Goal: Information Seeking & Learning: Learn about a topic

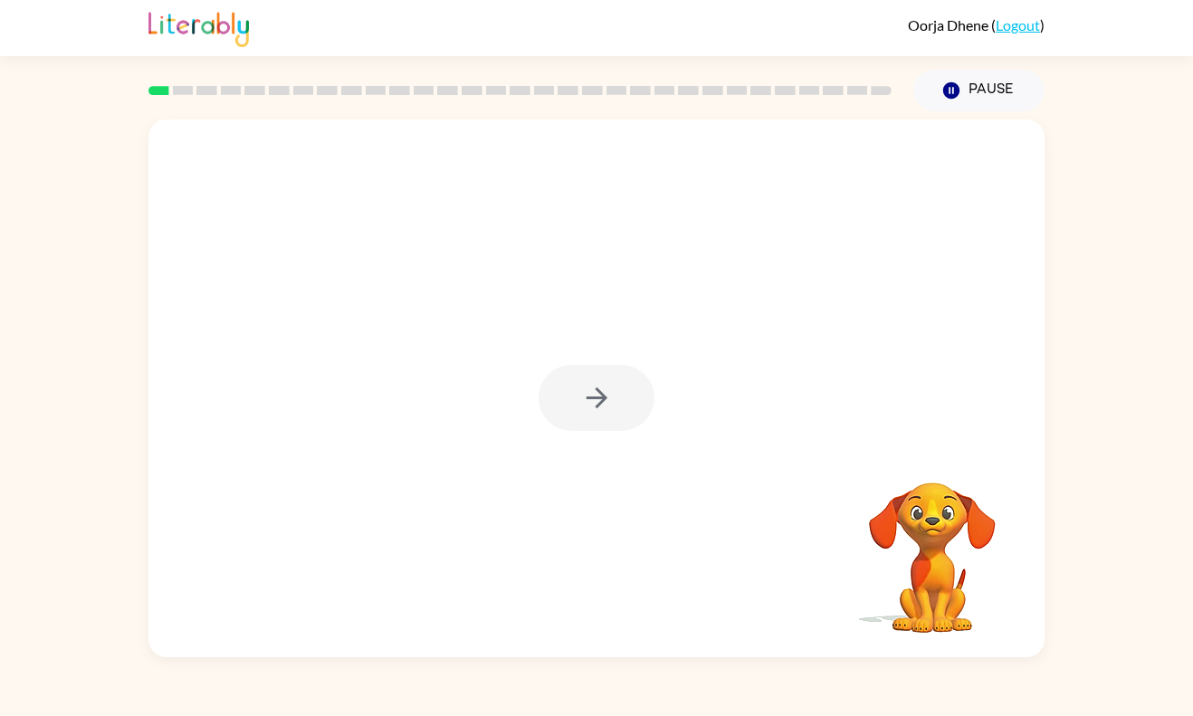
click at [605, 419] on div at bounding box center [596, 398] width 116 height 66
click at [590, 434] on div at bounding box center [596, 388] width 896 height 538
click at [579, 438] on div at bounding box center [596, 388] width 896 height 538
click at [595, 425] on div at bounding box center [596, 398] width 116 height 66
click at [595, 418] on div at bounding box center [596, 398] width 116 height 66
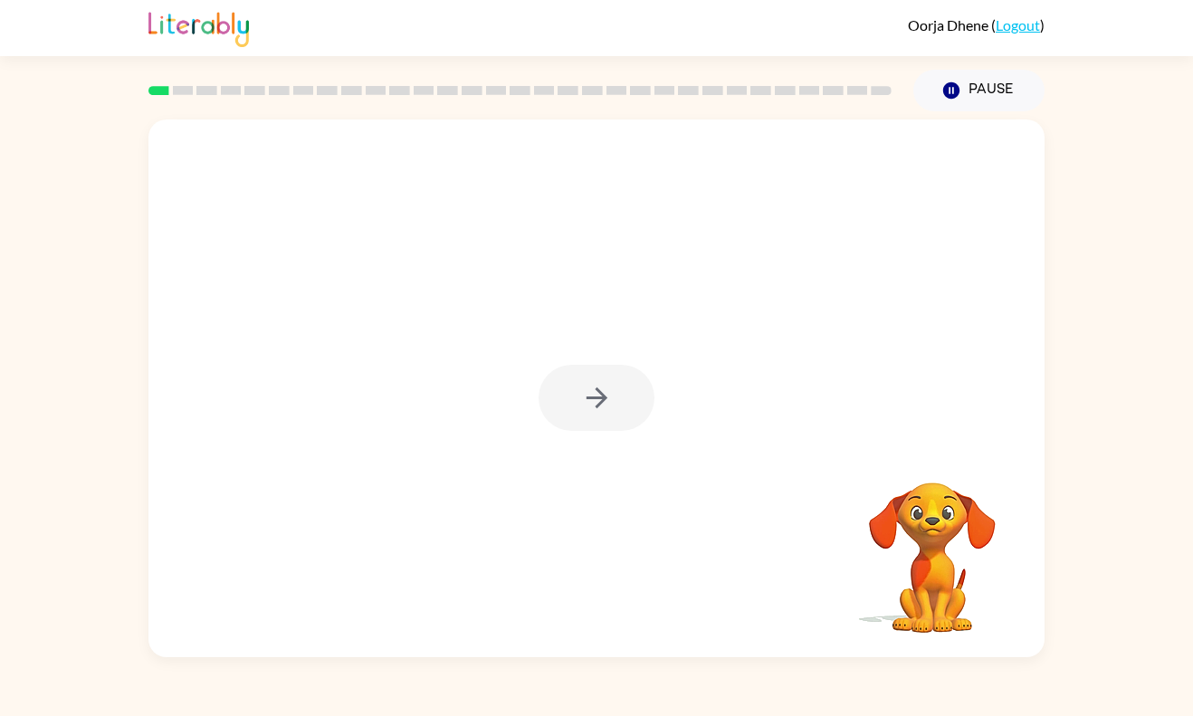
click at [589, 418] on div at bounding box center [596, 398] width 116 height 66
click at [585, 416] on button "button" at bounding box center [596, 398] width 116 height 66
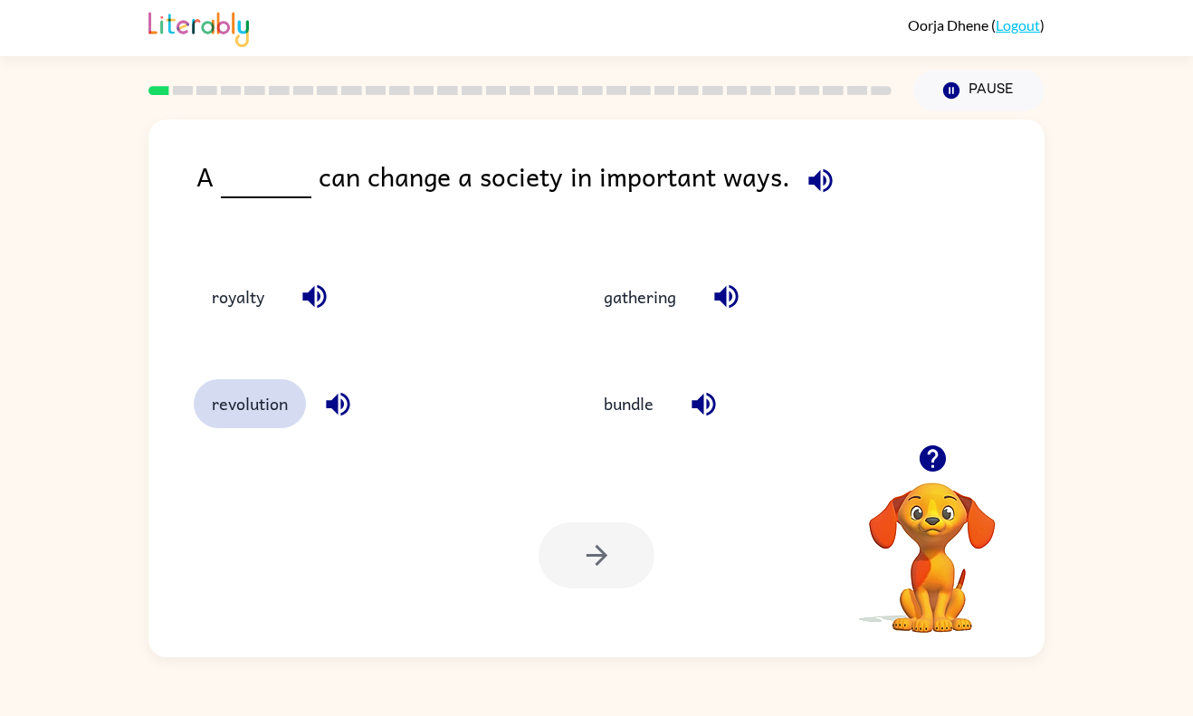
click at [252, 426] on button "revolution" at bounding box center [250, 403] width 112 height 49
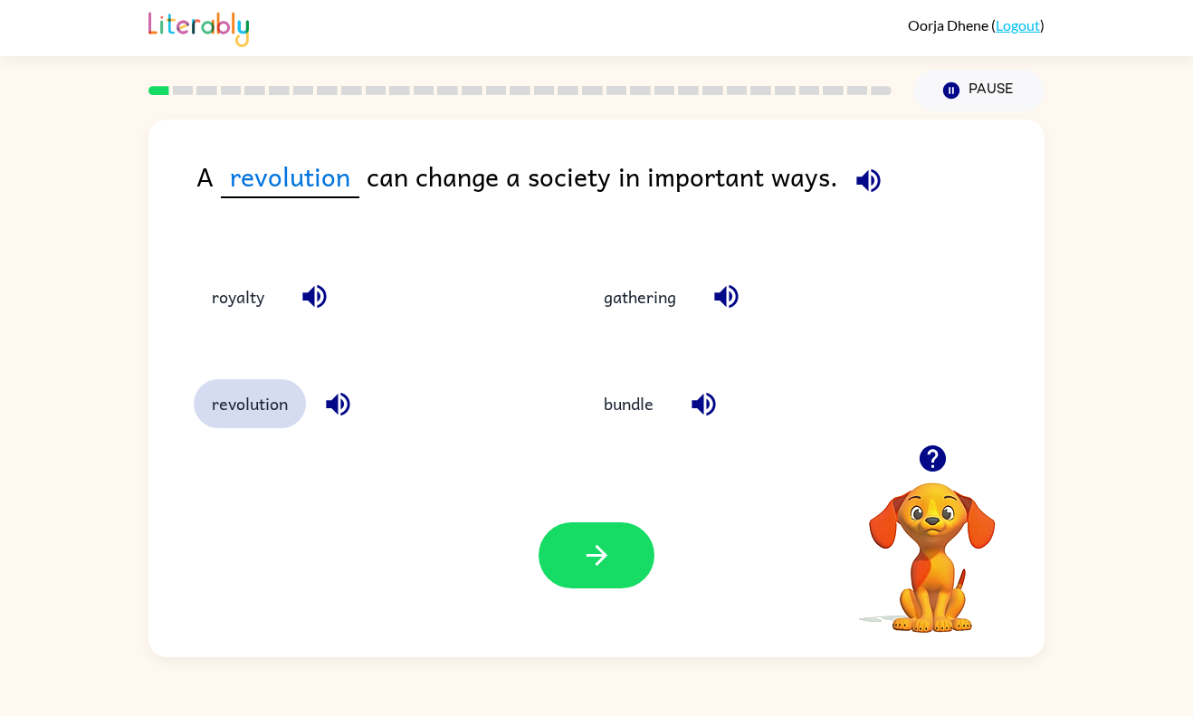
click at [256, 414] on button "revolution" at bounding box center [250, 403] width 112 height 49
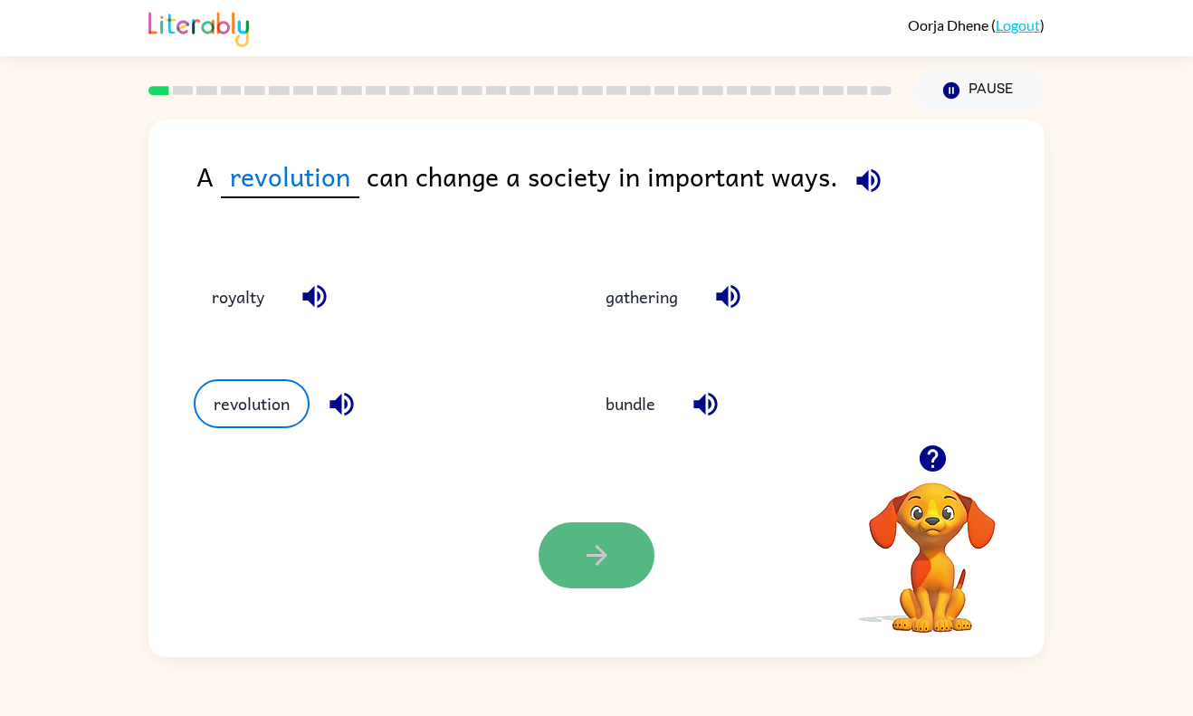
click at [572, 547] on button "button" at bounding box center [596, 555] width 116 height 66
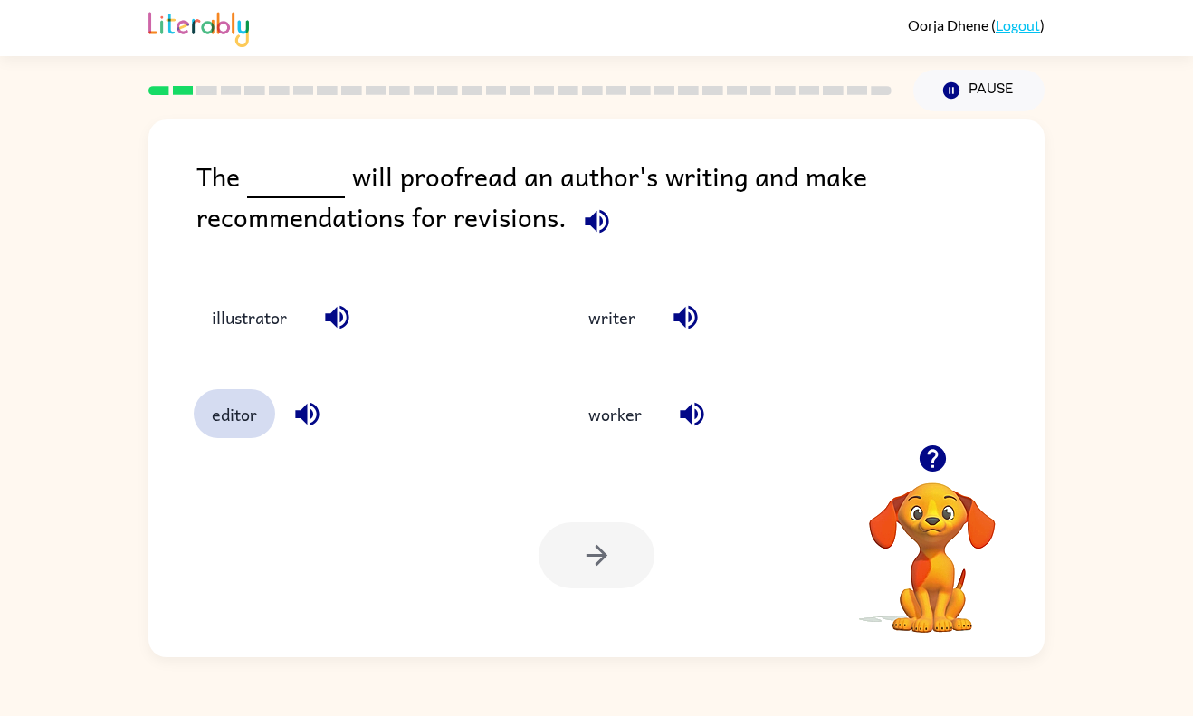
click at [248, 419] on button "editor" at bounding box center [234, 413] width 81 height 49
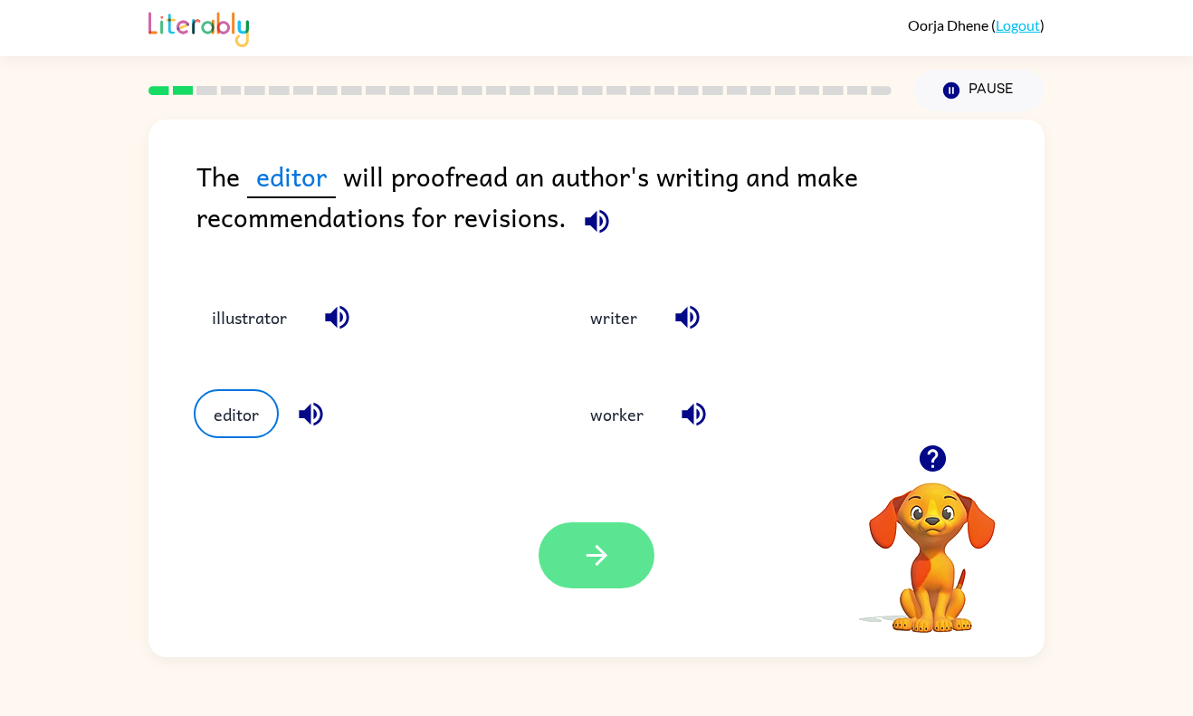
click at [613, 557] on button "button" at bounding box center [596, 555] width 116 height 66
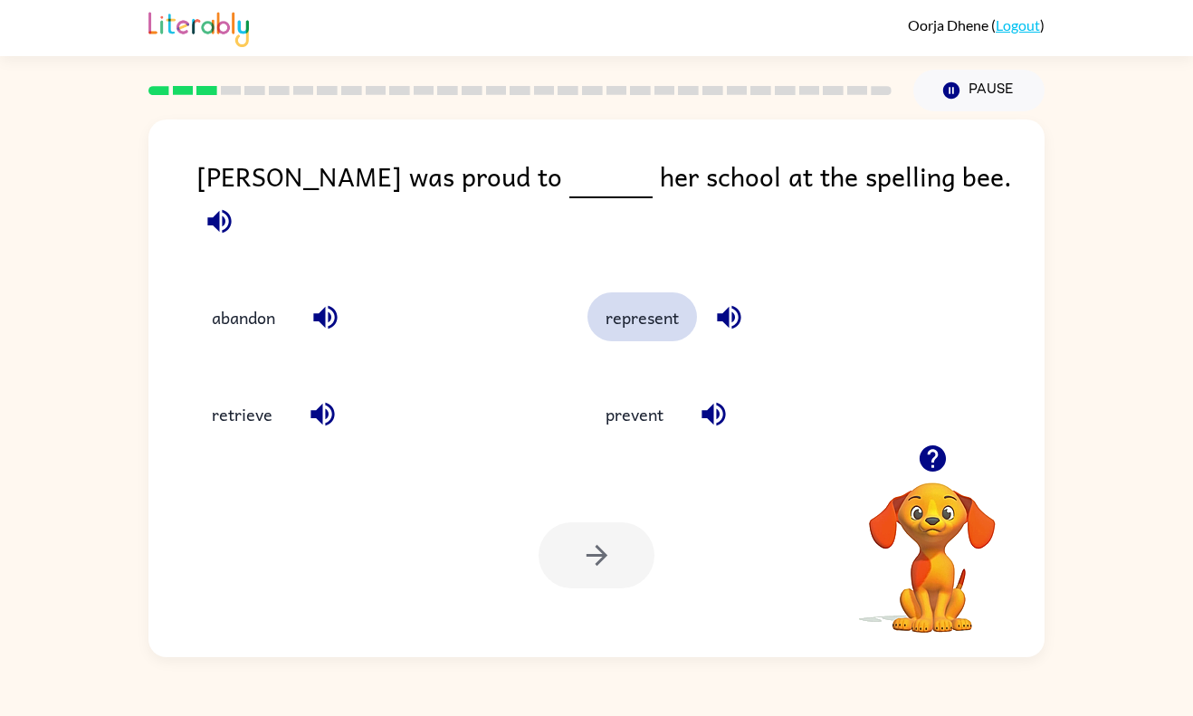
click at [676, 304] on button "represent" at bounding box center [641, 316] width 109 height 49
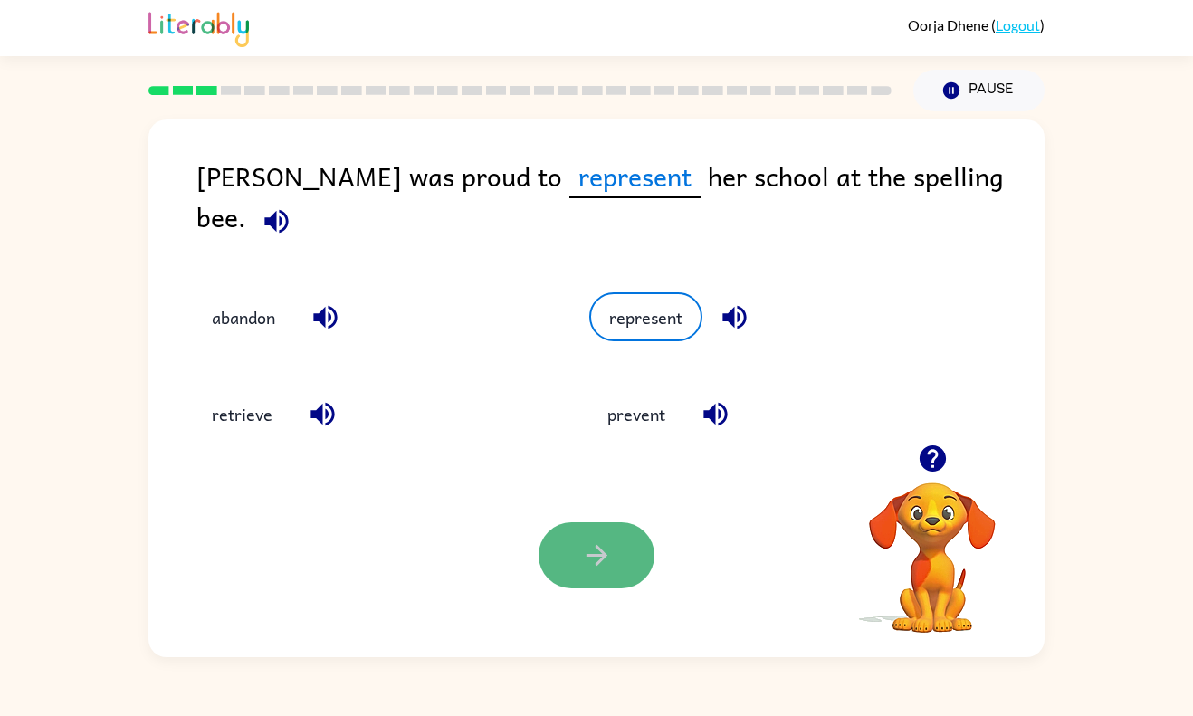
click at [601, 559] on icon "button" at bounding box center [595, 555] width 21 height 21
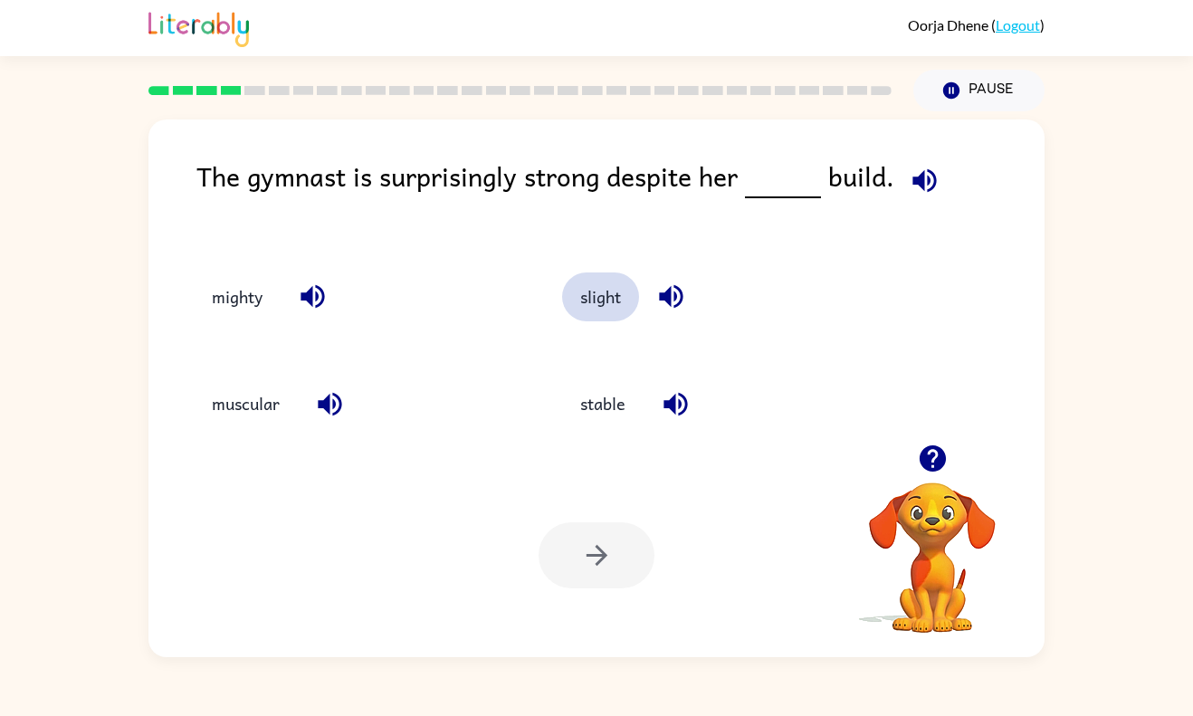
click at [586, 300] on button "slight" at bounding box center [600, 296] width 77 height 49
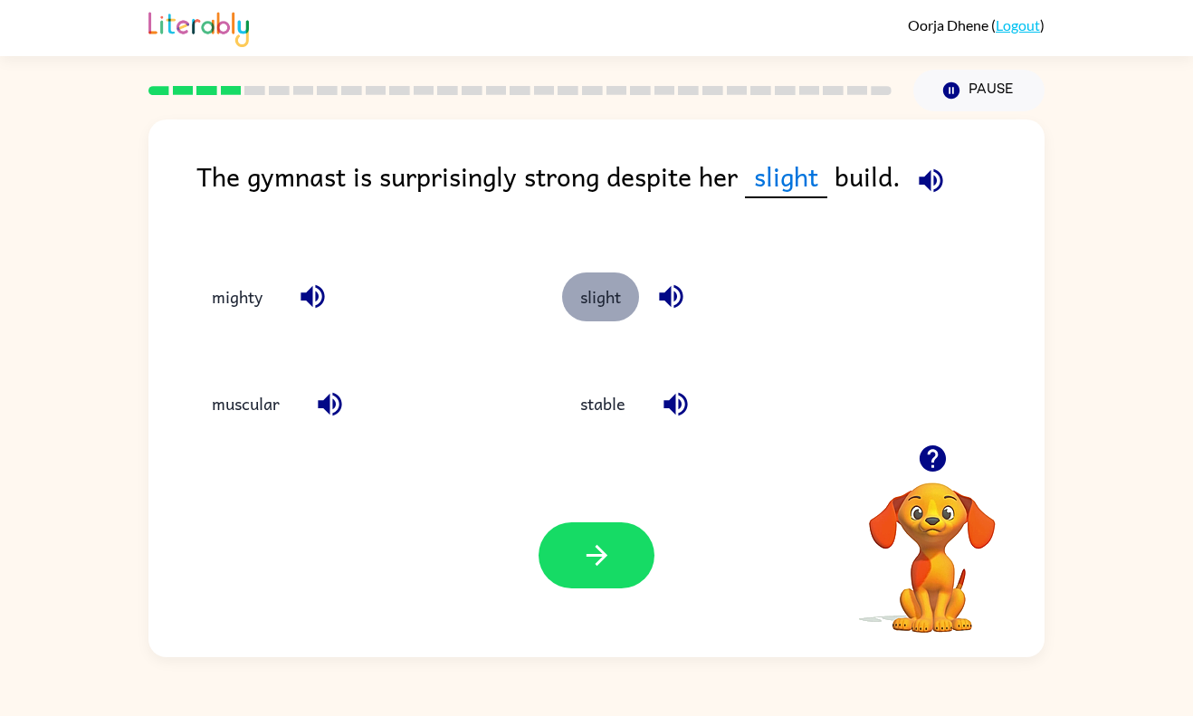
click at [598, 298] on button "slight" at bounding box center [600, 296] width 77 height 49
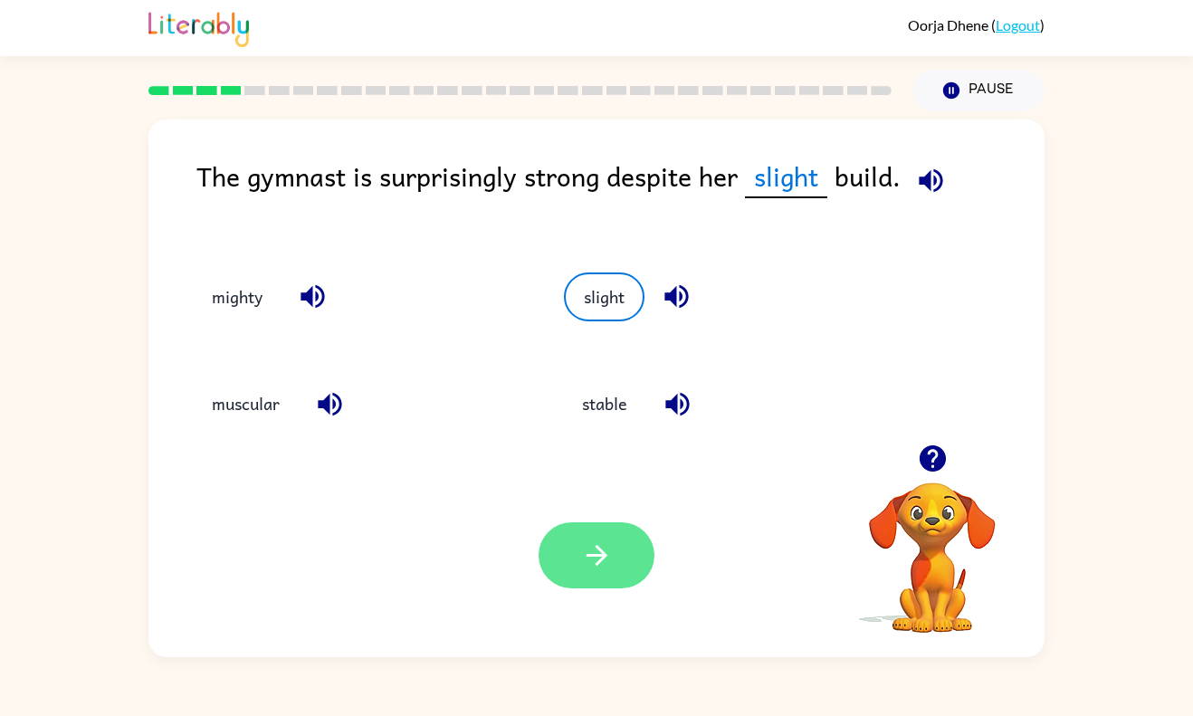
click at [618, 579] on button "button" at bounding box center [596, 555] width 116 height 66
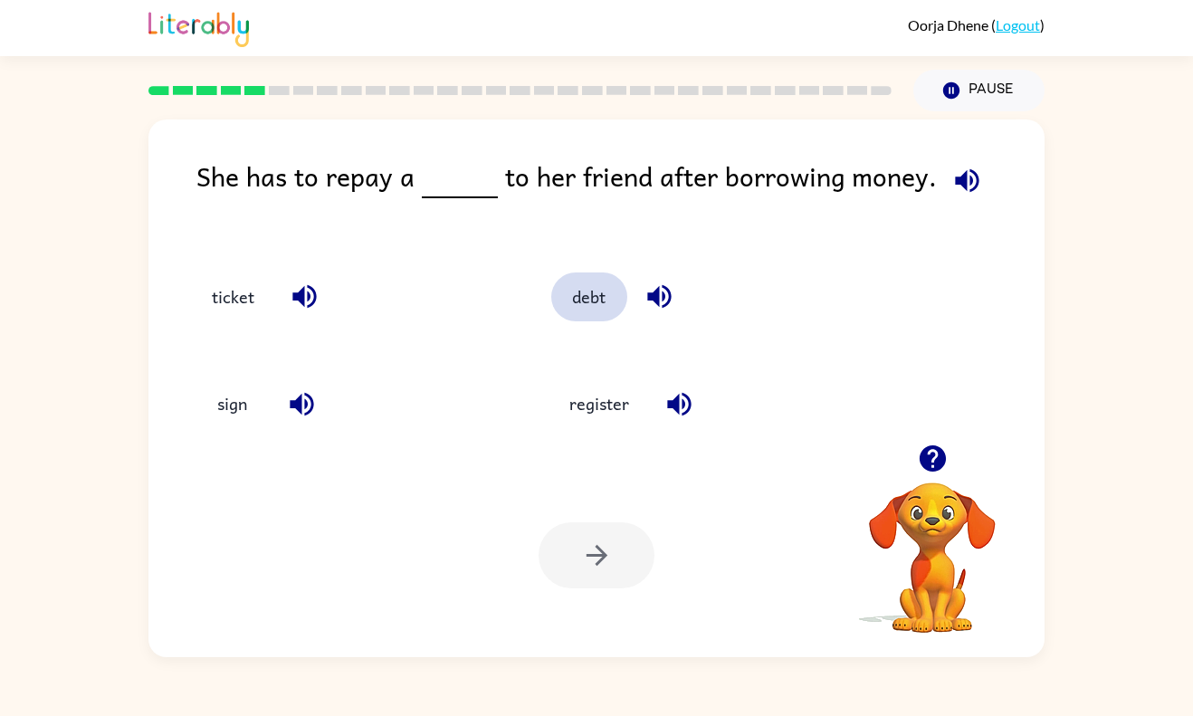
click at [607, 311] on button "debt" at bounding box center [589, 296] width 76 height 49
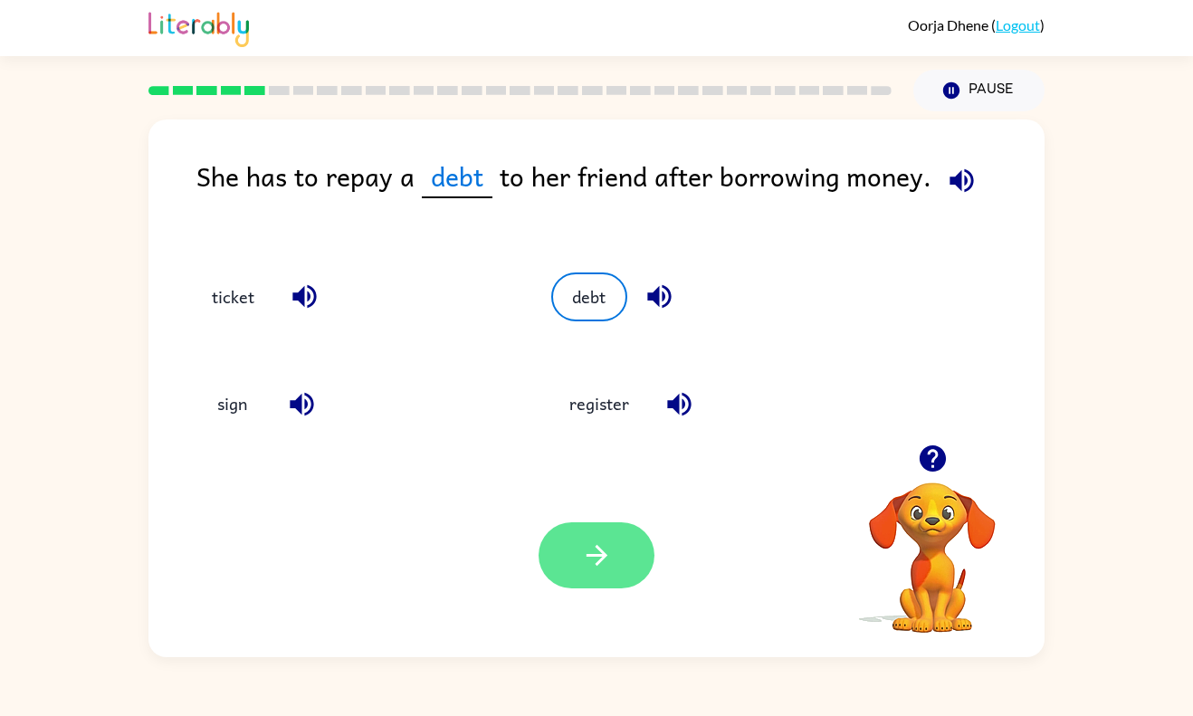
click at [604, 576] on button "button" at bounding box center [596, 555] width 116 height 66
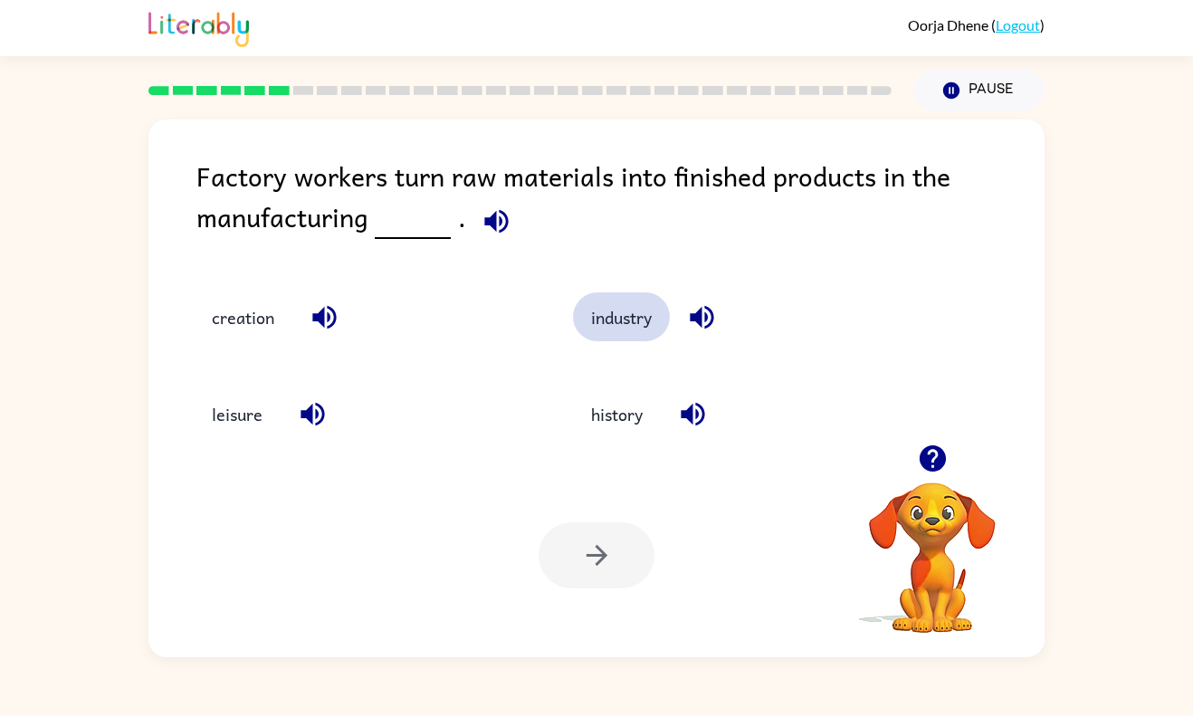
click at [624, 330] on button "industry" at bounding box center [621, 316] width 97 height 49
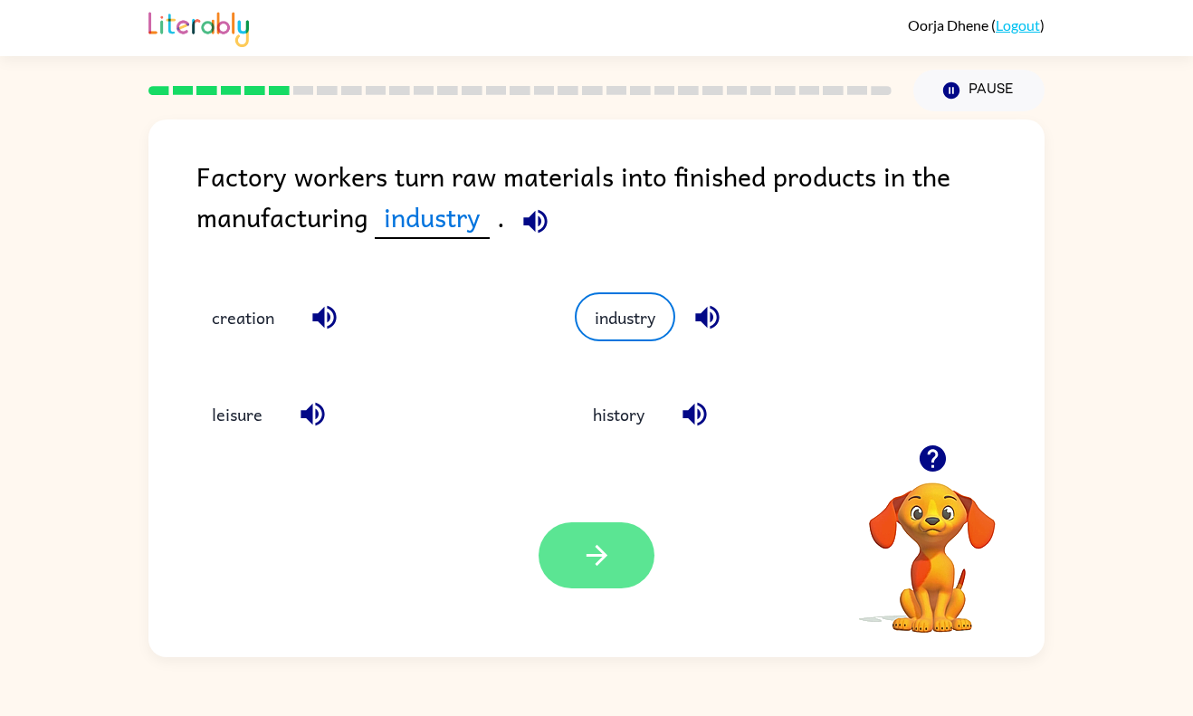
click at [610, 562] on icon "button" at bounding box center [597, 555] width 32 height 32
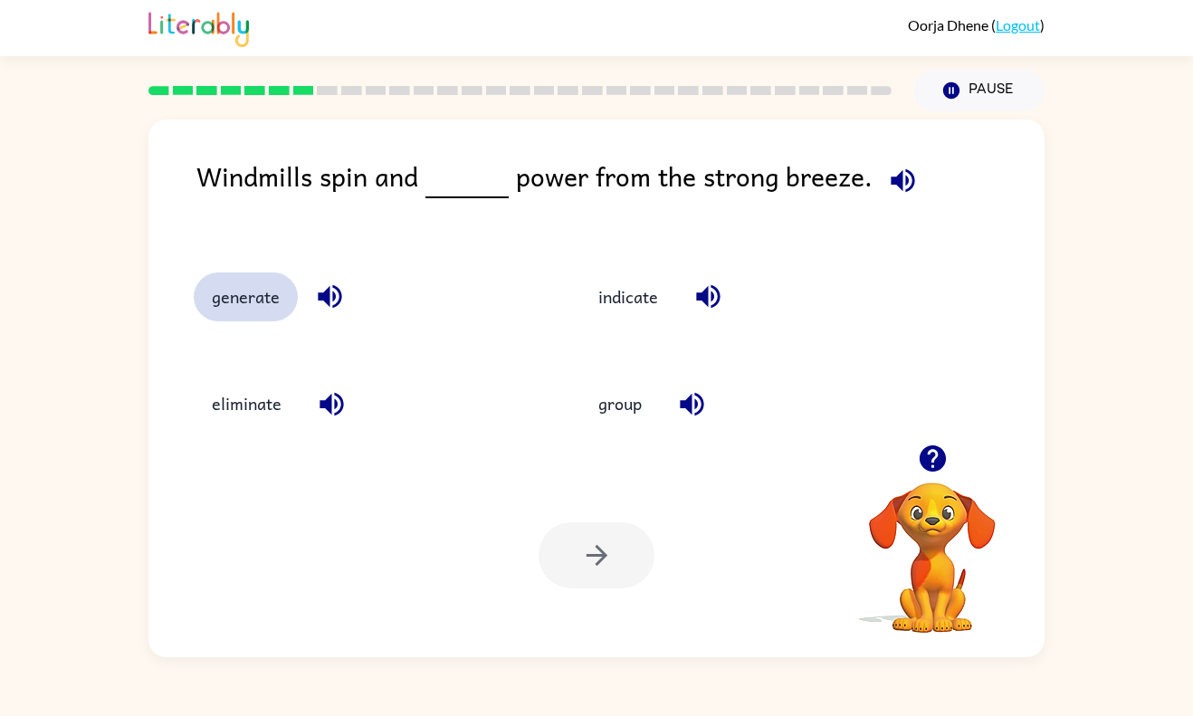
click at [276, 297] on button "generate" at bounding box center [246, 296] width 104 height 49
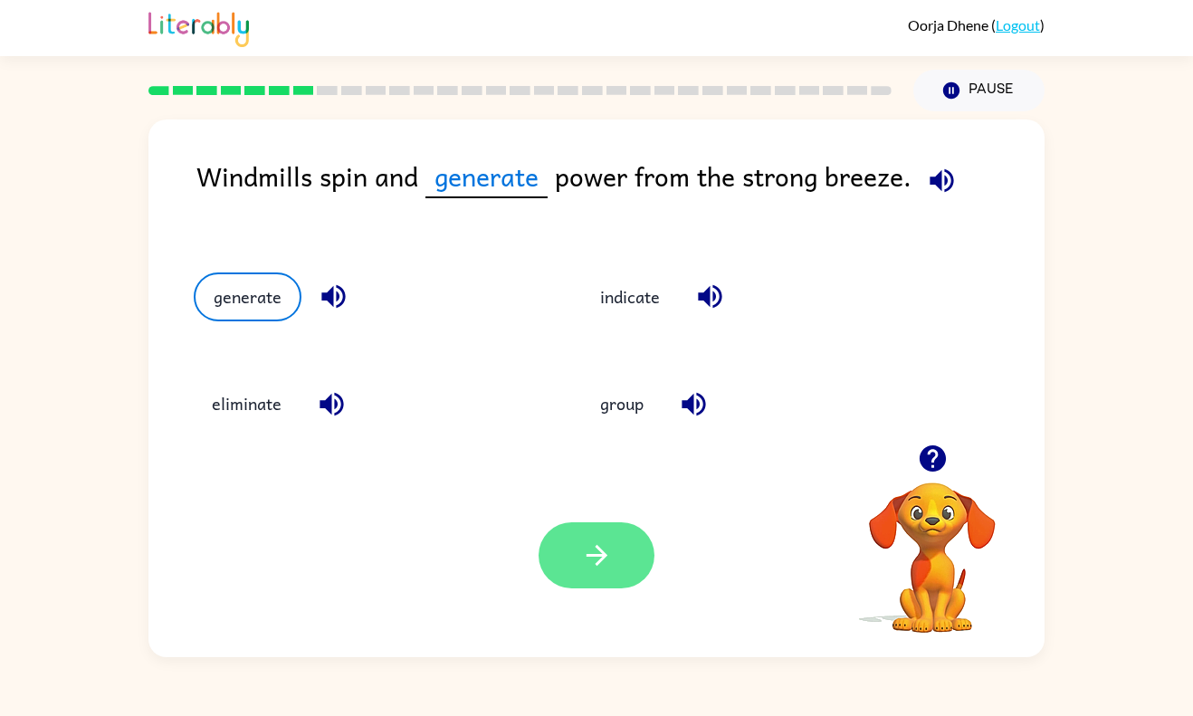
click at [613, 552] on button "button" at bounding box center [596, 555] width 116 height 66
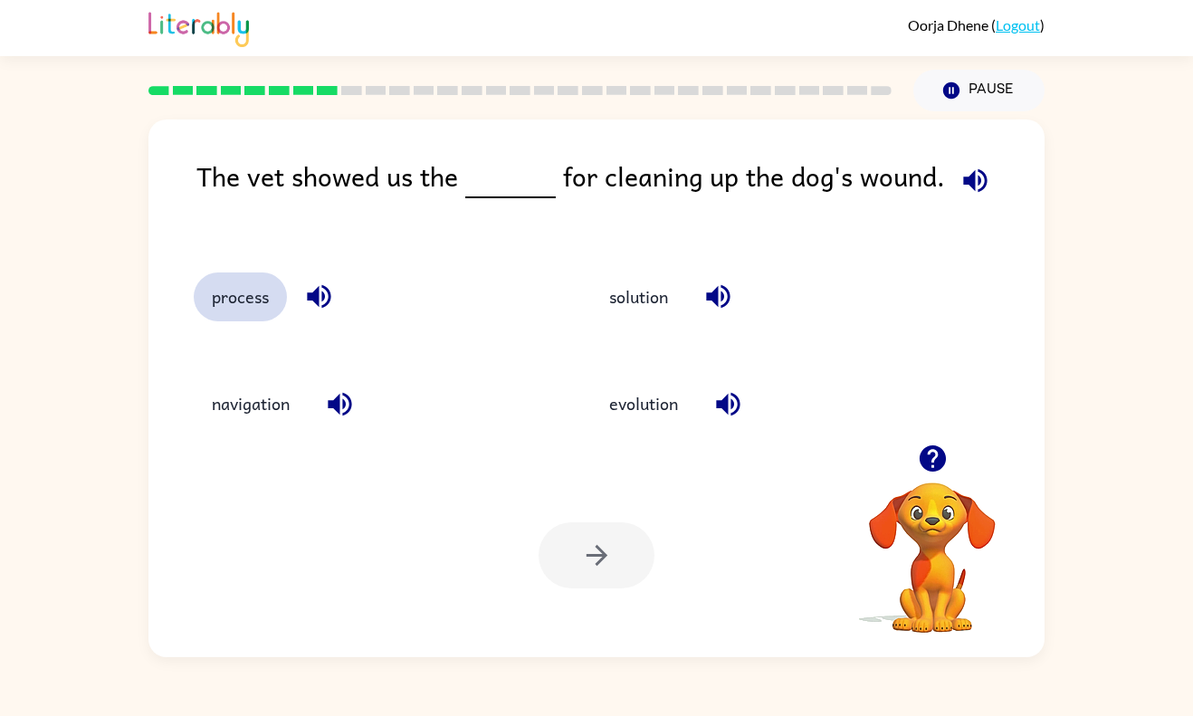
click at [243, 318] on button "process" at bounding box center [240, 296] width 93 height 49
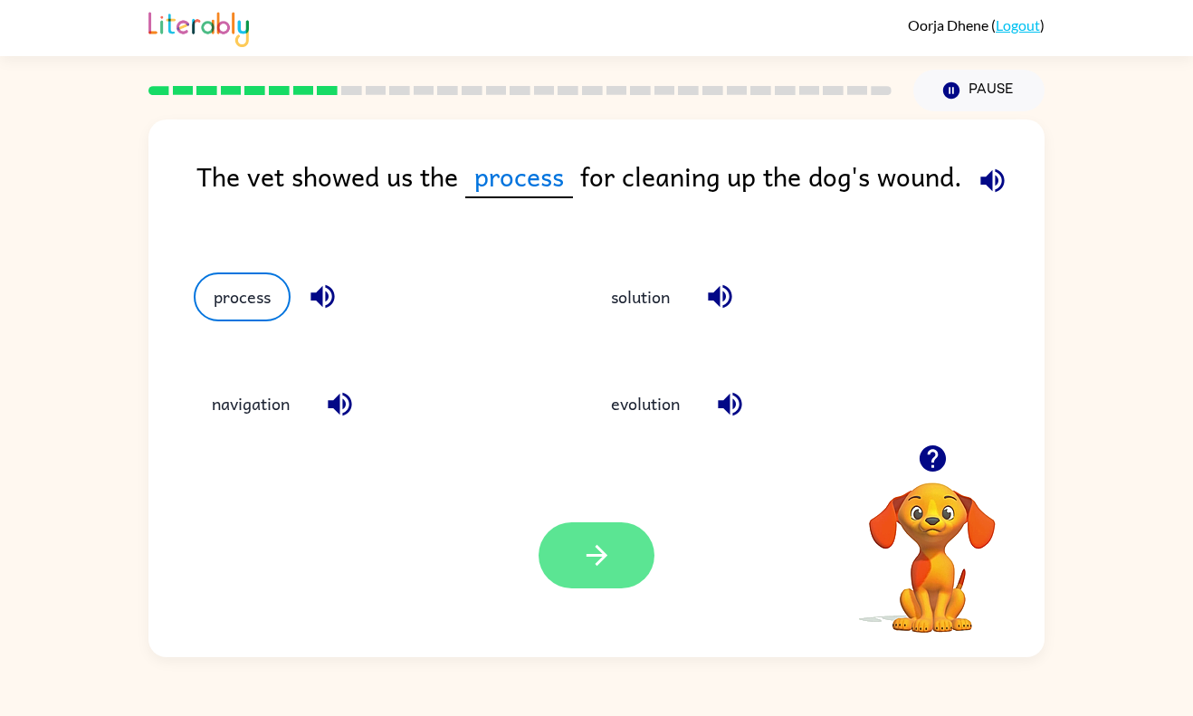
click at [609, 551] on icon "button" at bounding box center [597, 555] width 32 height 32
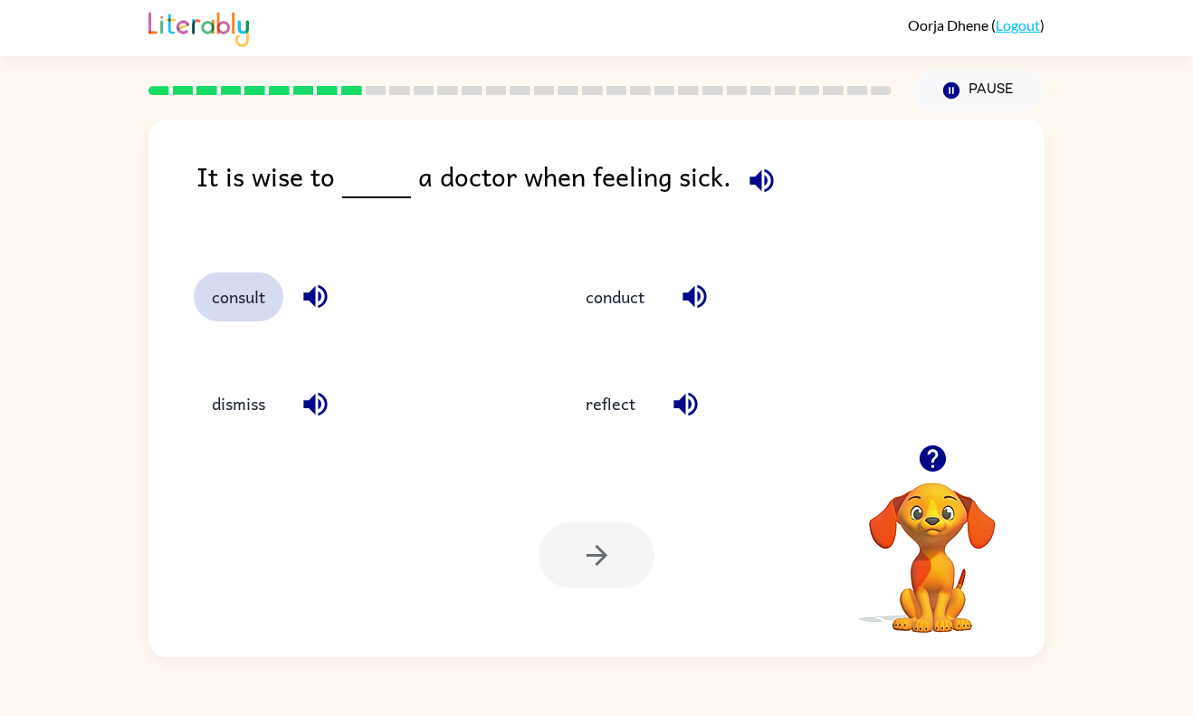
click at [228, 315] on button "consult" at bounding box center [239, 296] width 90 height 49
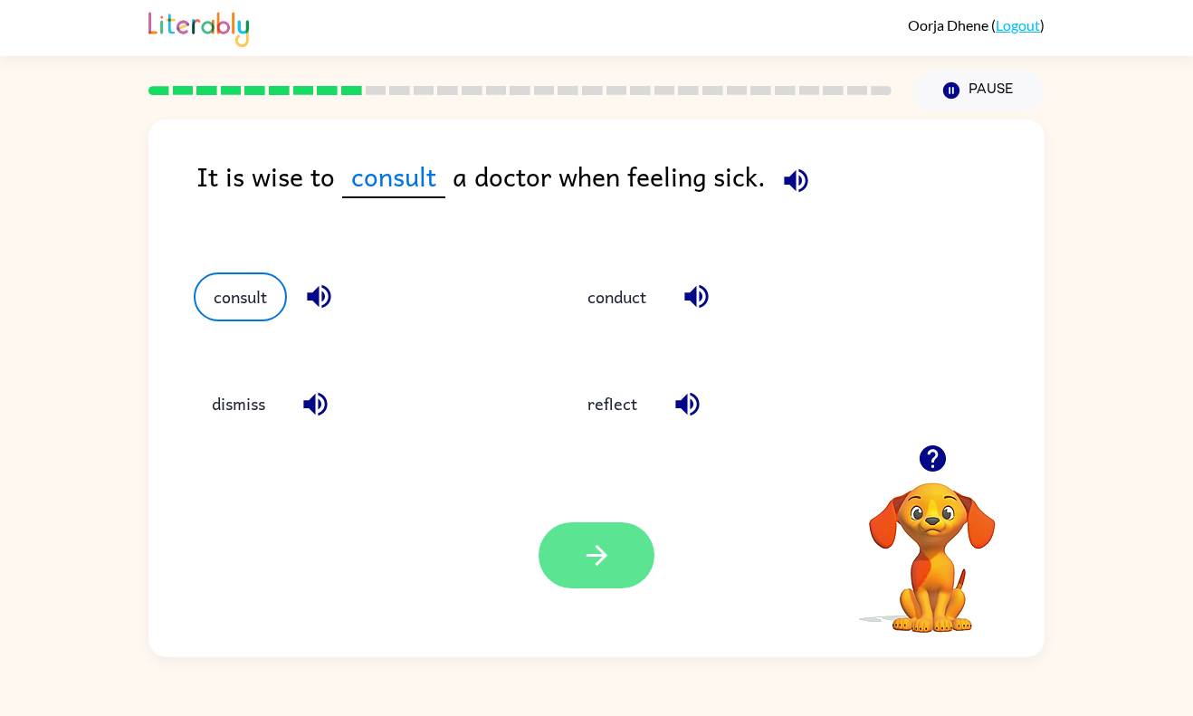
click at [590, 579] on button "button" at bounding box center [596, 555] width 116 height 66
click at [604, 562] on div at bounding box center [596, 555] width 116 height 66
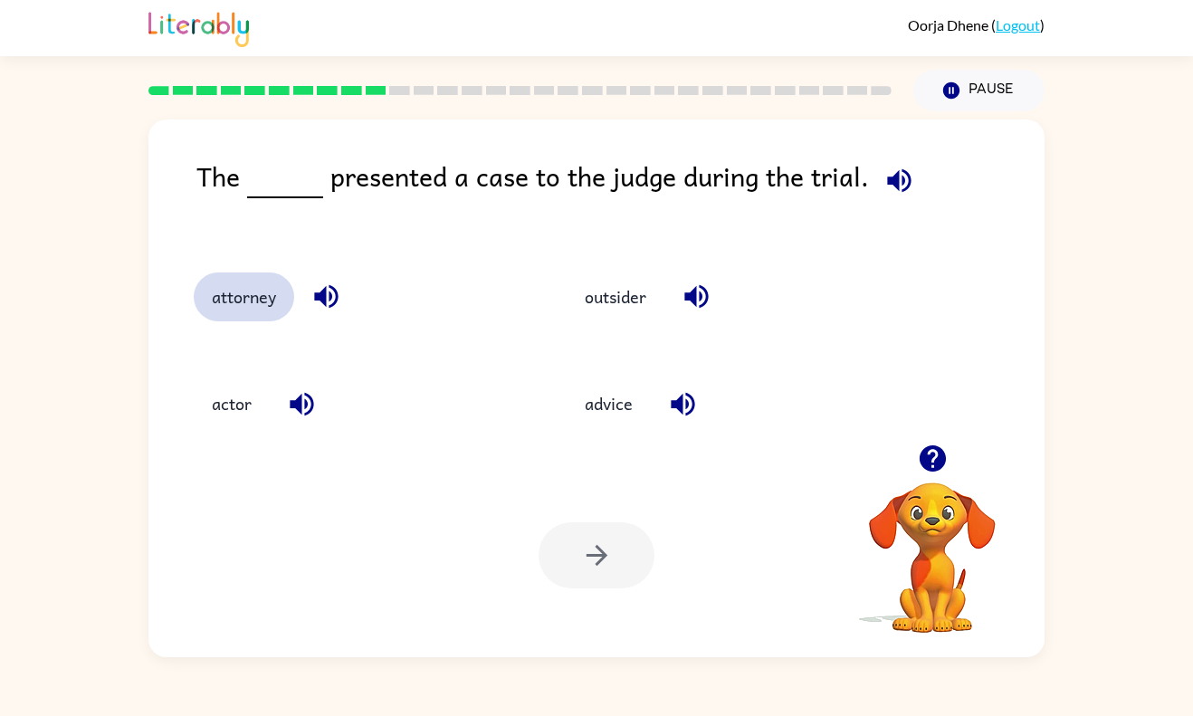
click at [235, 309] on button "attorney" at bounding box center [244, 296] width 100 height 49
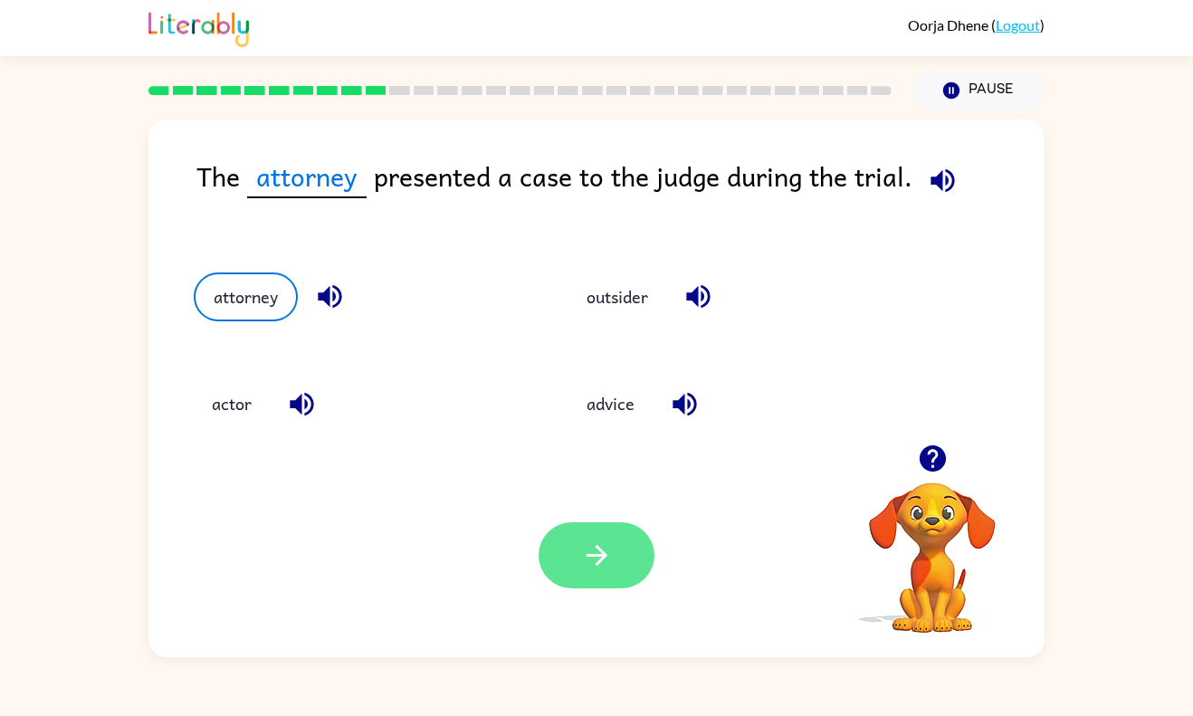
click at [590, 575] on button "button" at bounding box center [596, 555] width 116 height 66
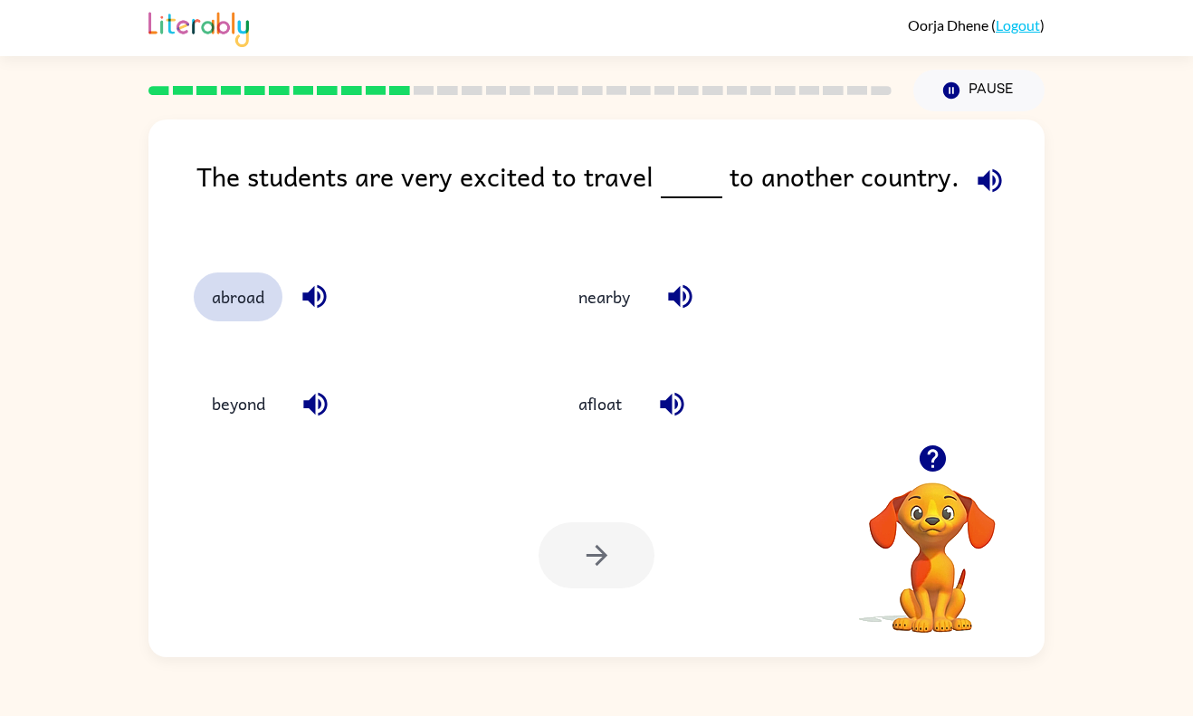
click at [253, 314] on button "abroad" at bounding box center [238, 296] width 89 height 49
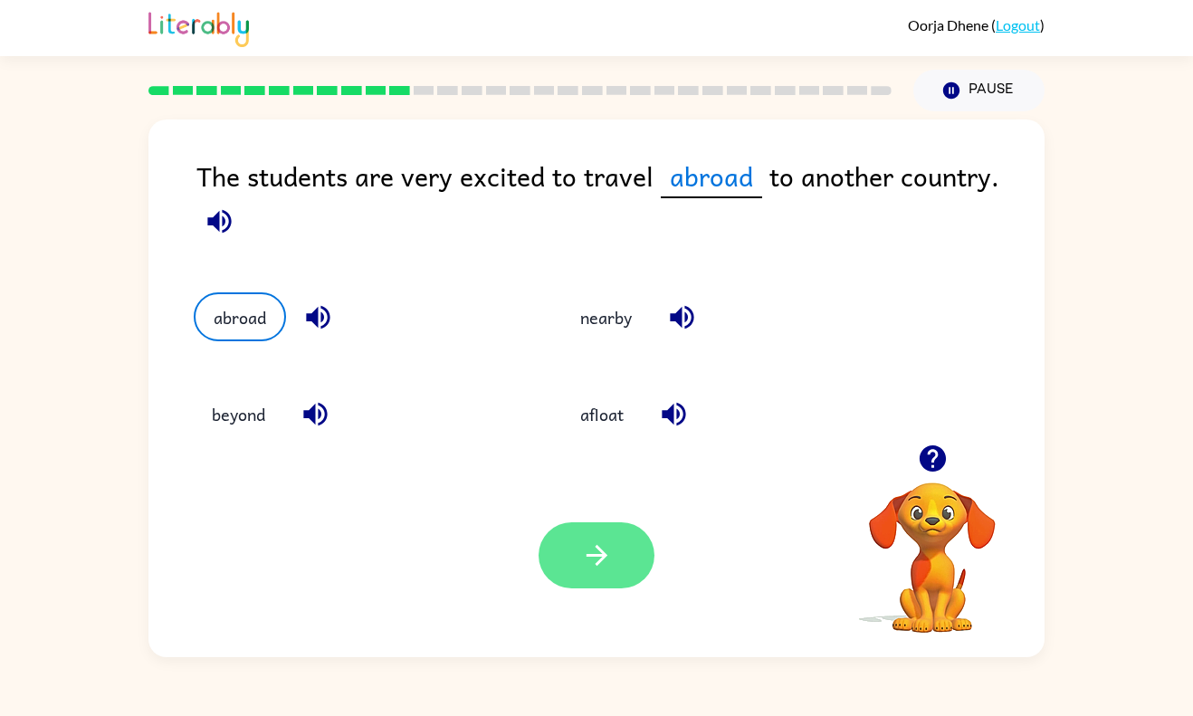
click at [588, 561] on icon "button" at bounding box center [597, 555] width 32 height 32
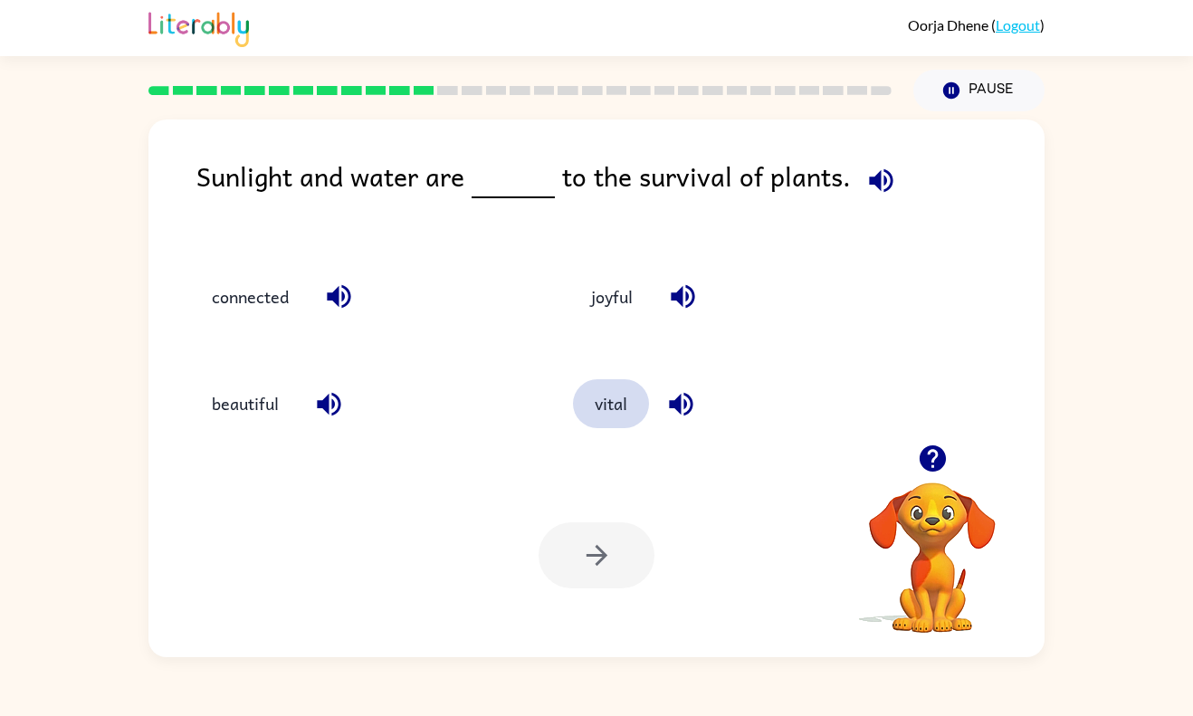
click at [641, 408] on button "vital" at bounding box center [611, 403] width 76 height 49
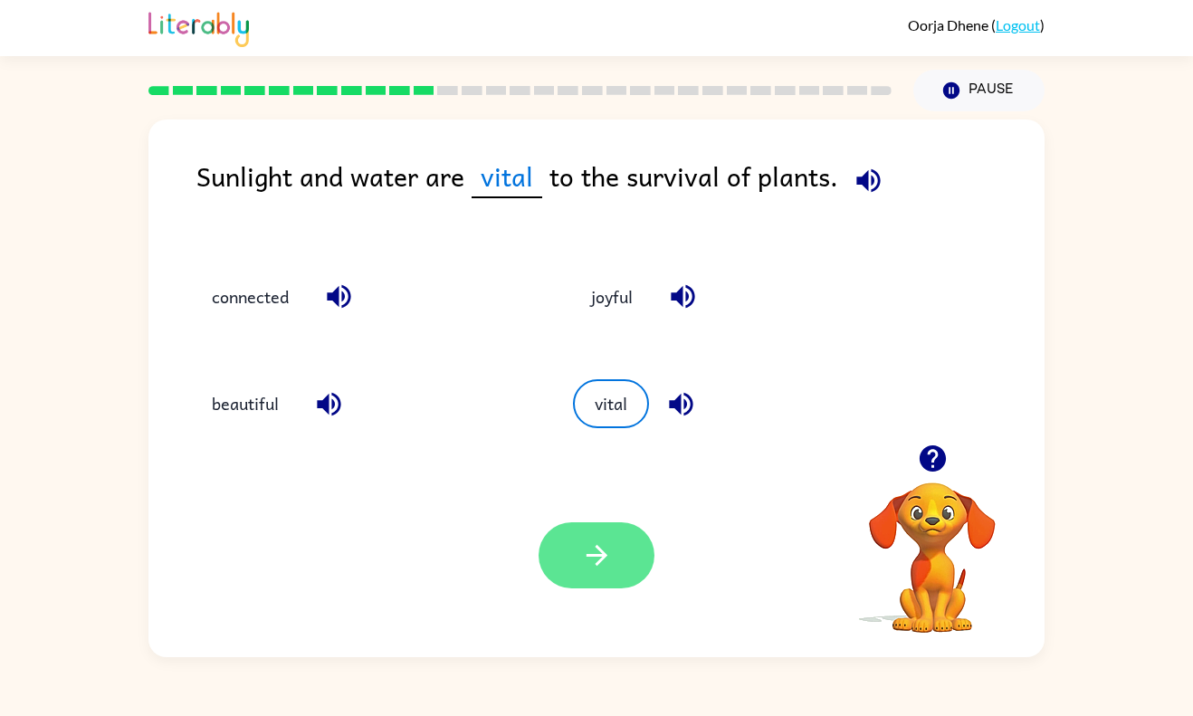
click at [587, 579] on button "button" at bounding box center [596, 555] width 116 height 66
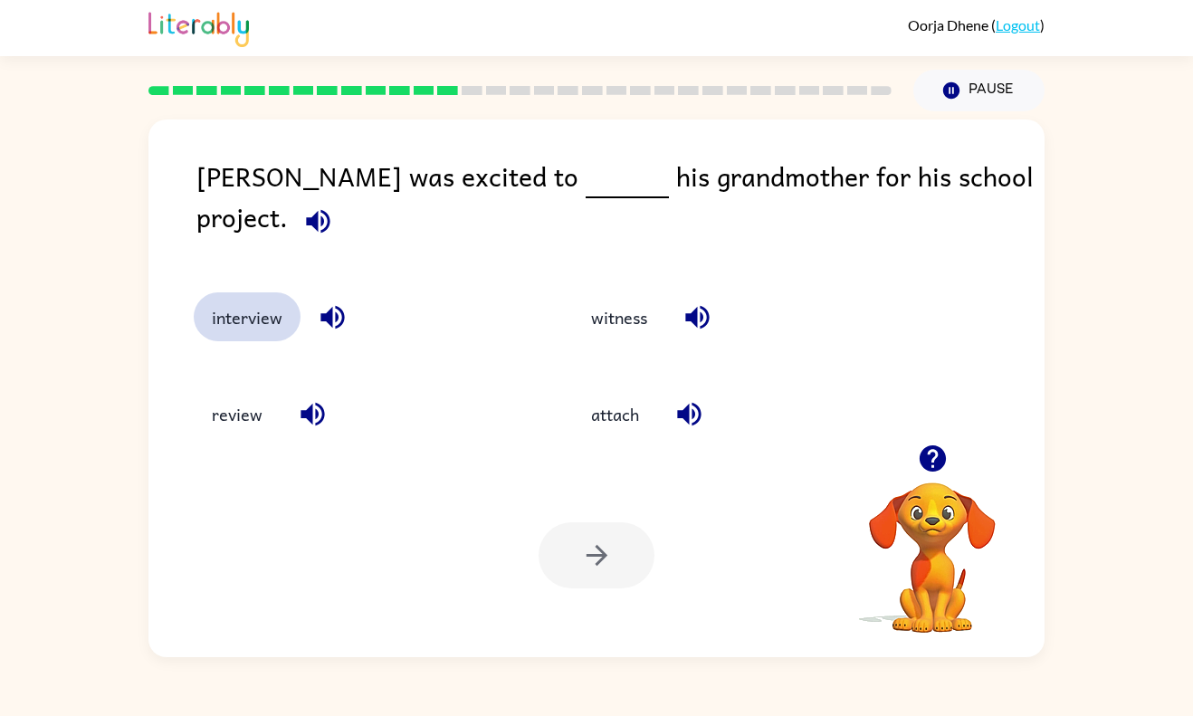
click at [259, 301] on button "interview" at bounding box center [247, 316] width 107 height 49
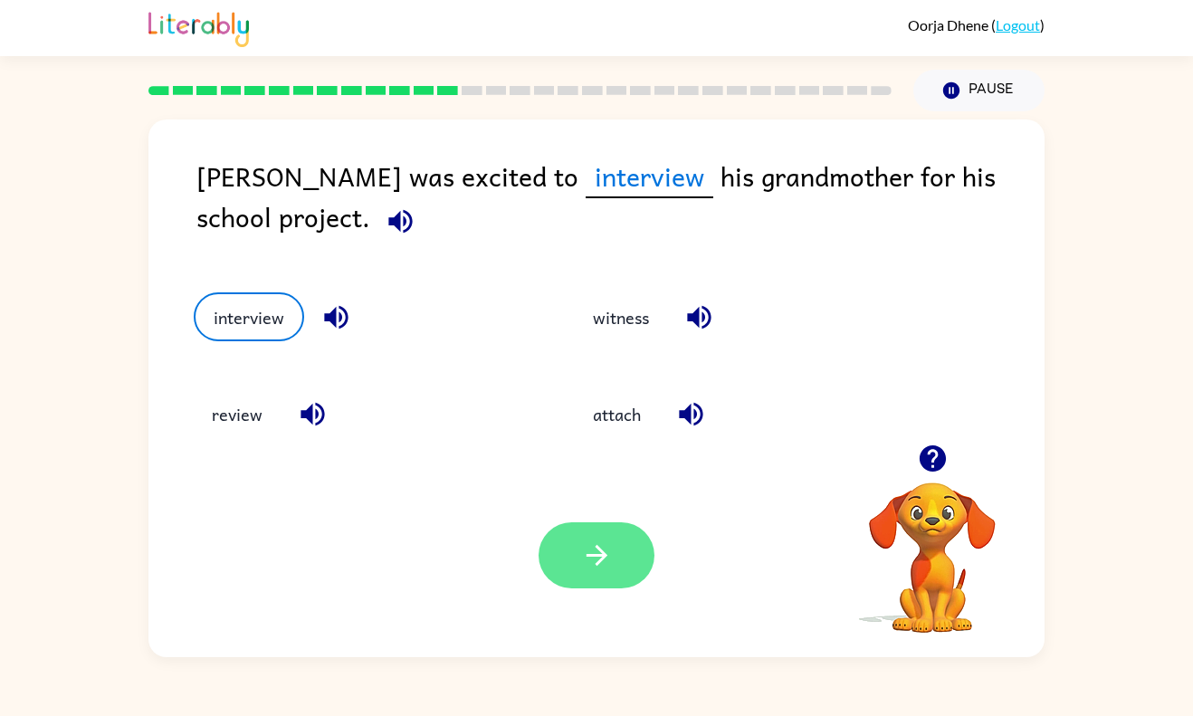
click at [611, 574] on button "button" at bounding box center [596, 555] width 116 height 66
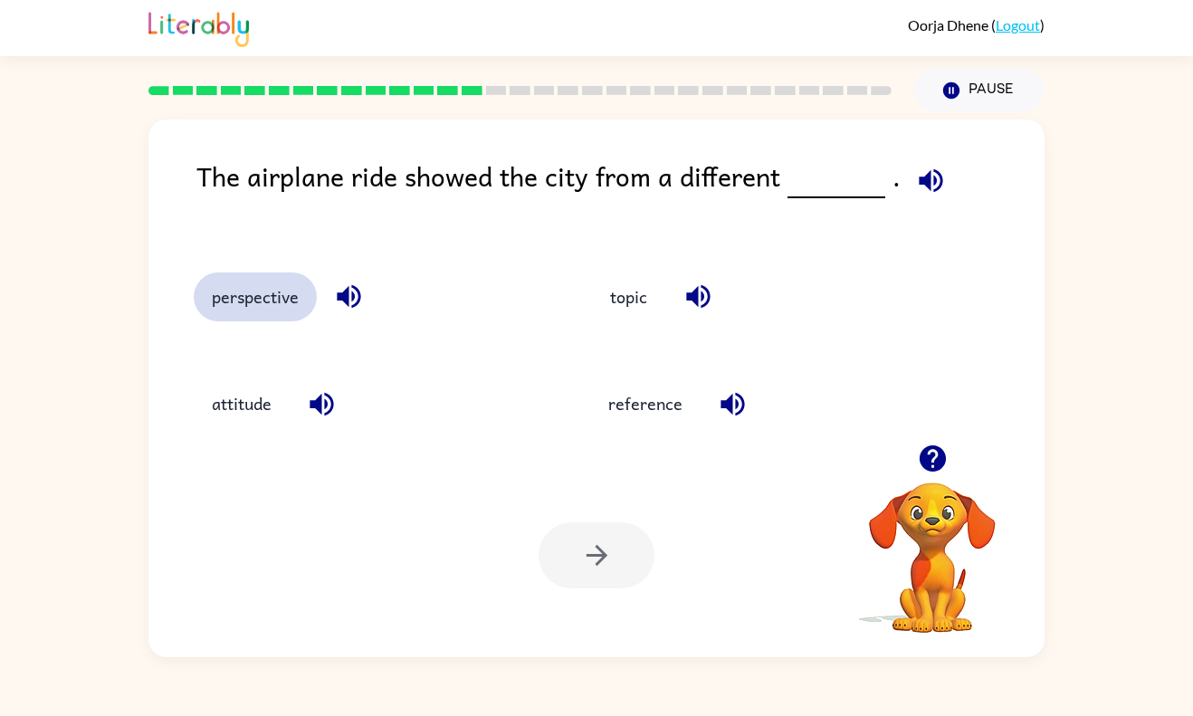
click at [269, 303] on button "perspective" at bounding box center [255, 296] width 123 height 49
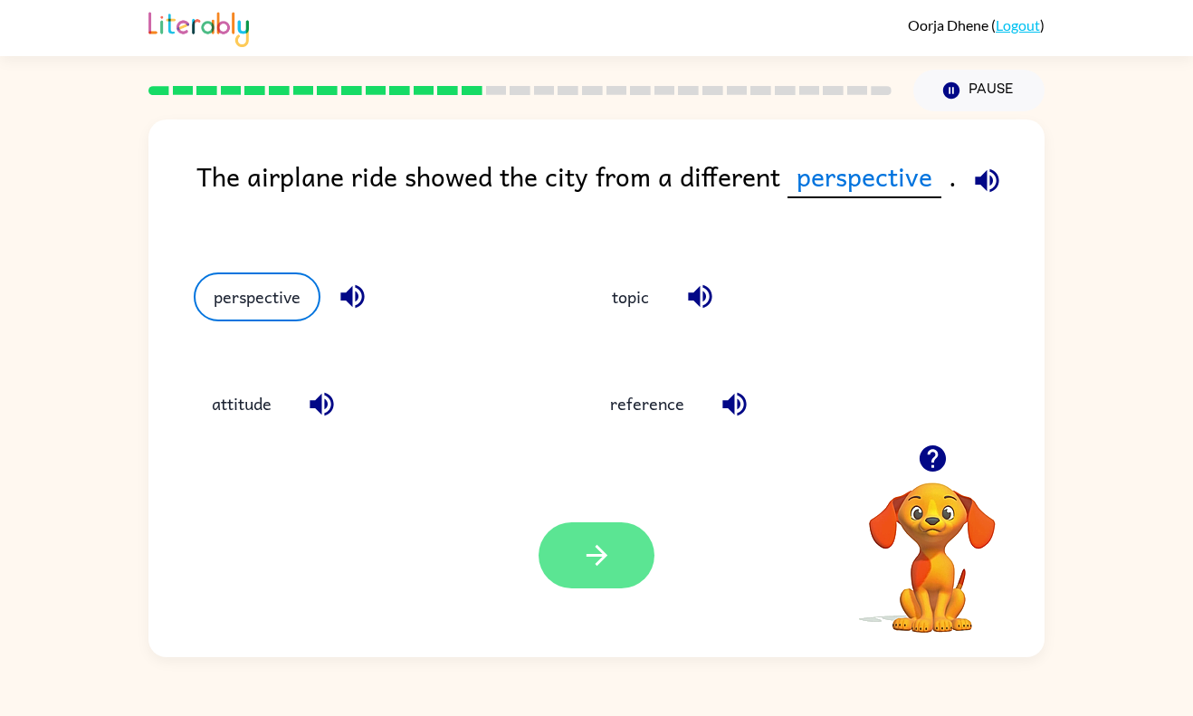
click at [605, 574] on button "button" at bounding box center [596, 555] width 116 height 66
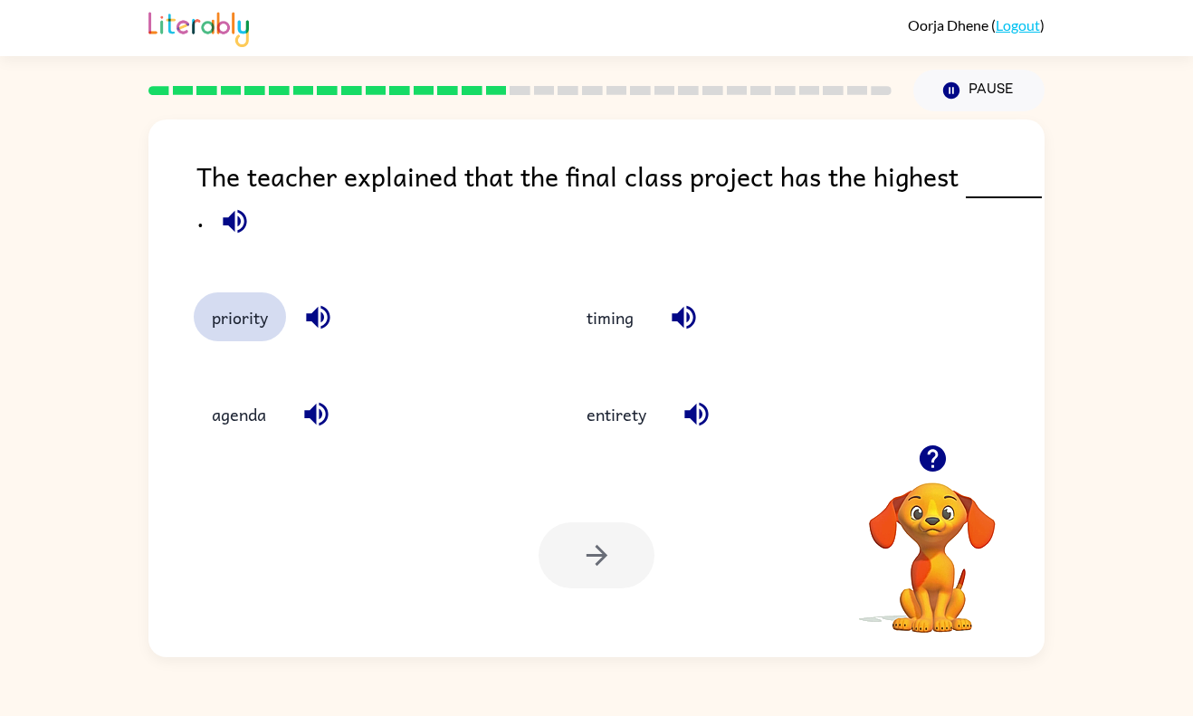
click at [244, 337] on button "priority" at bounding box center [240, 316] width 92 height 49
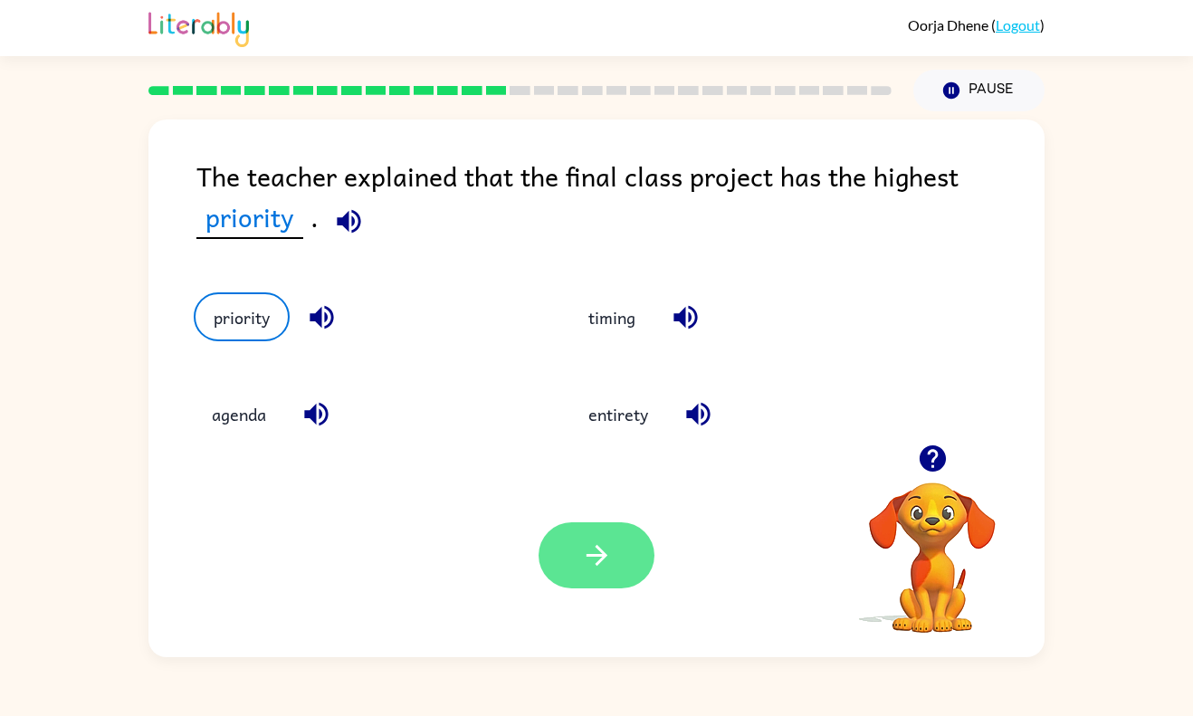
click at [613, 557] on button "button" at bounding box center [596, 555] width 116 height 66
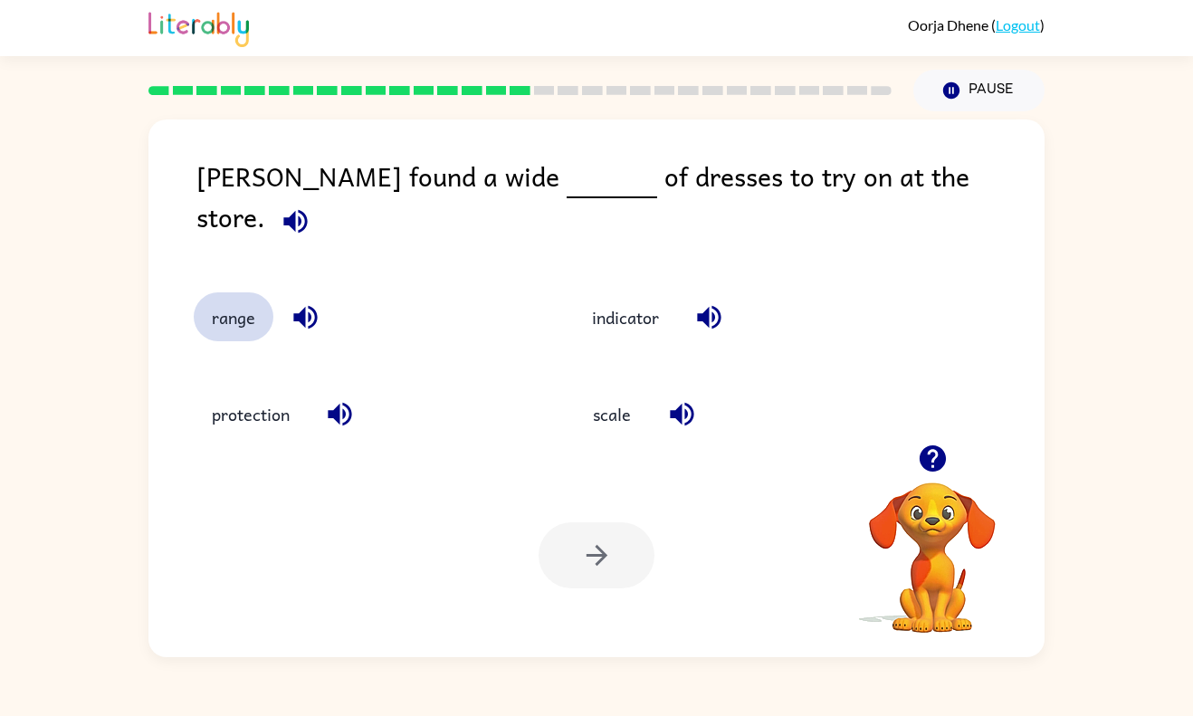
click at [232, 317] on button "range" at bounding box center [234, 316] width 80 height 49
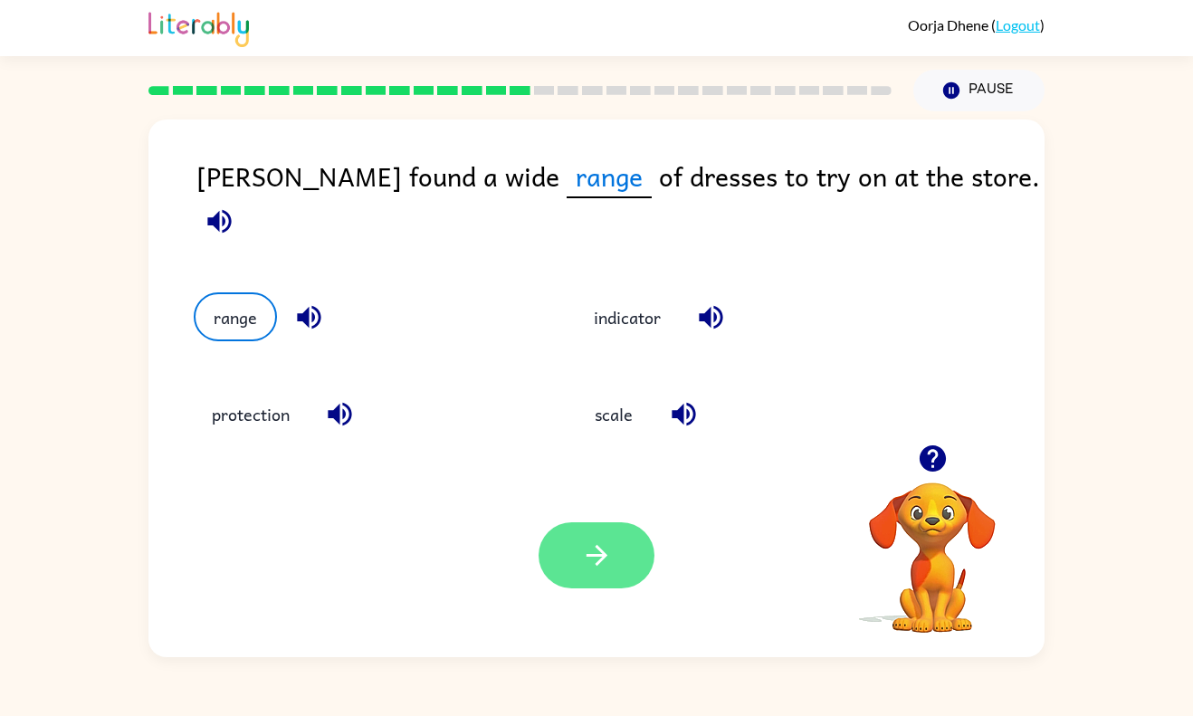
click at [610, 544] on icon "button" at bounding box center [597, 555] width 32 height 32
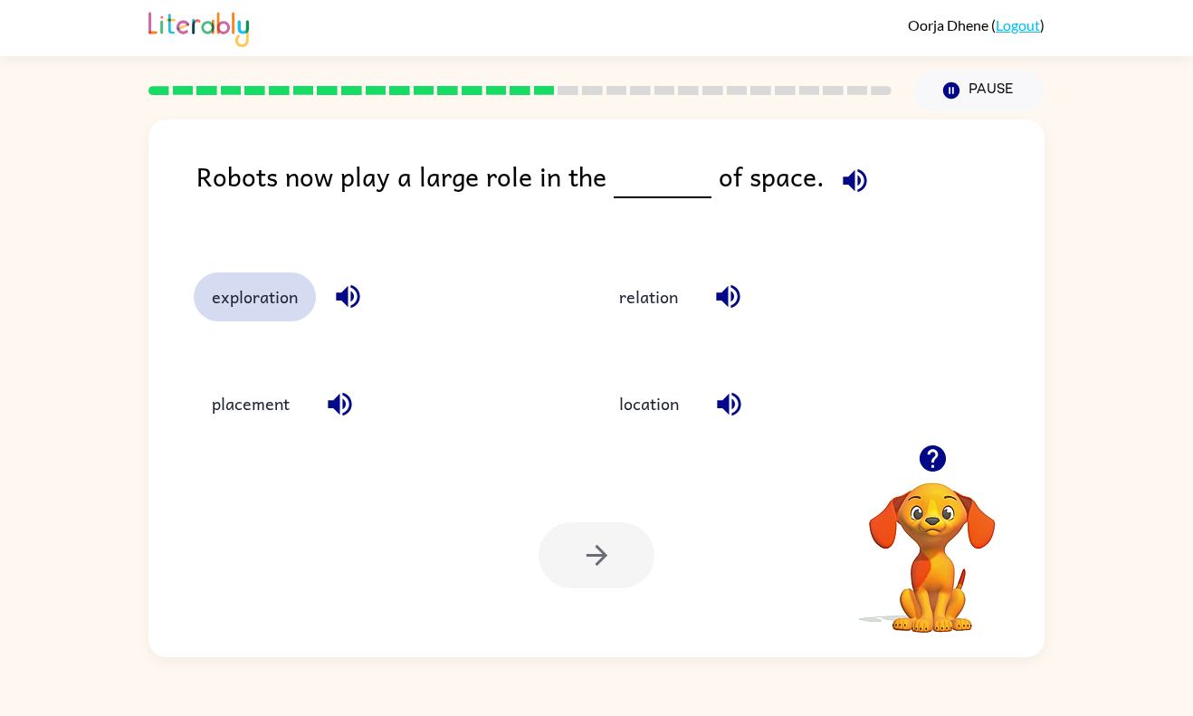
click at [247, 309] on button "exploration" at bounding box center [255, 296] width 122 height 49
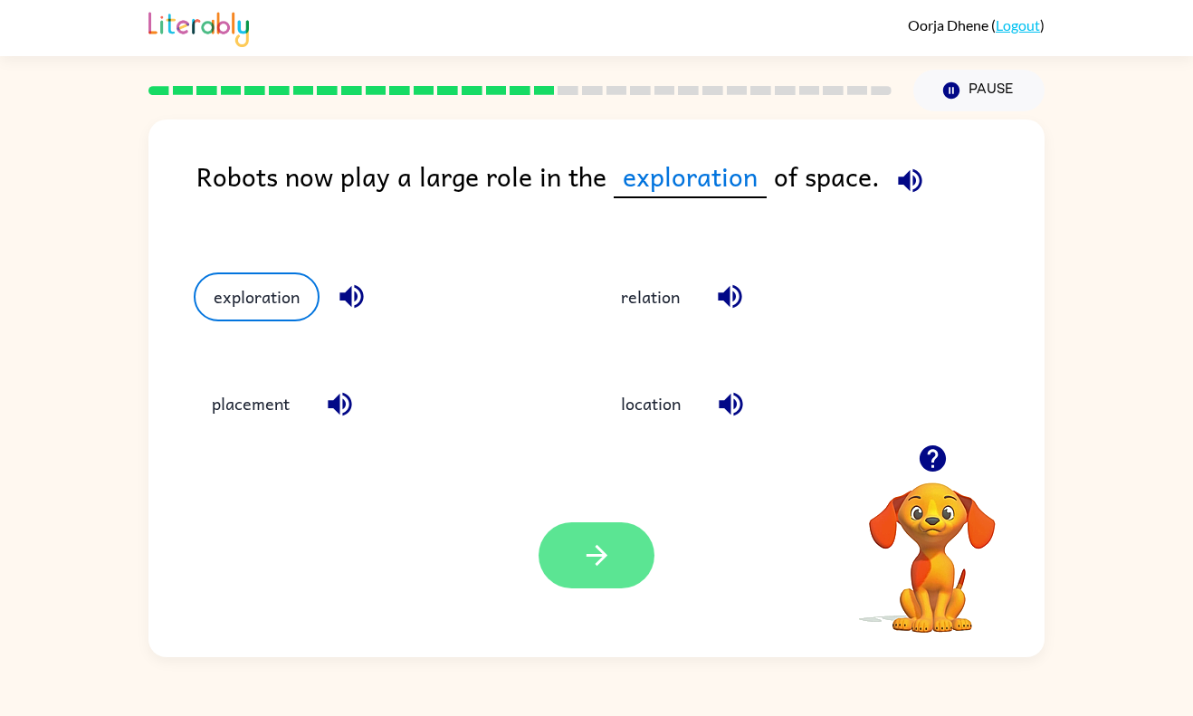
click at [590, 568] on icon "button" at bounding box center [597, 555] width 32 height 32
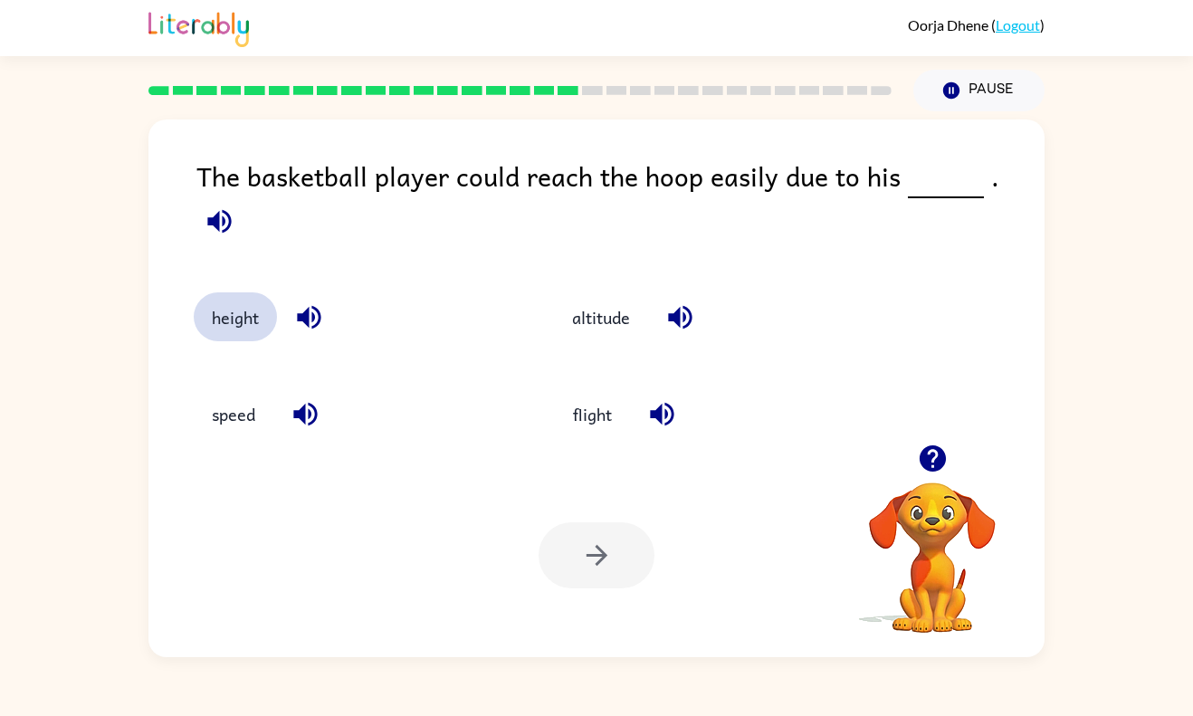
click at [254, 307] on button "height" at bounding box center [235, 316] width 83 height 49
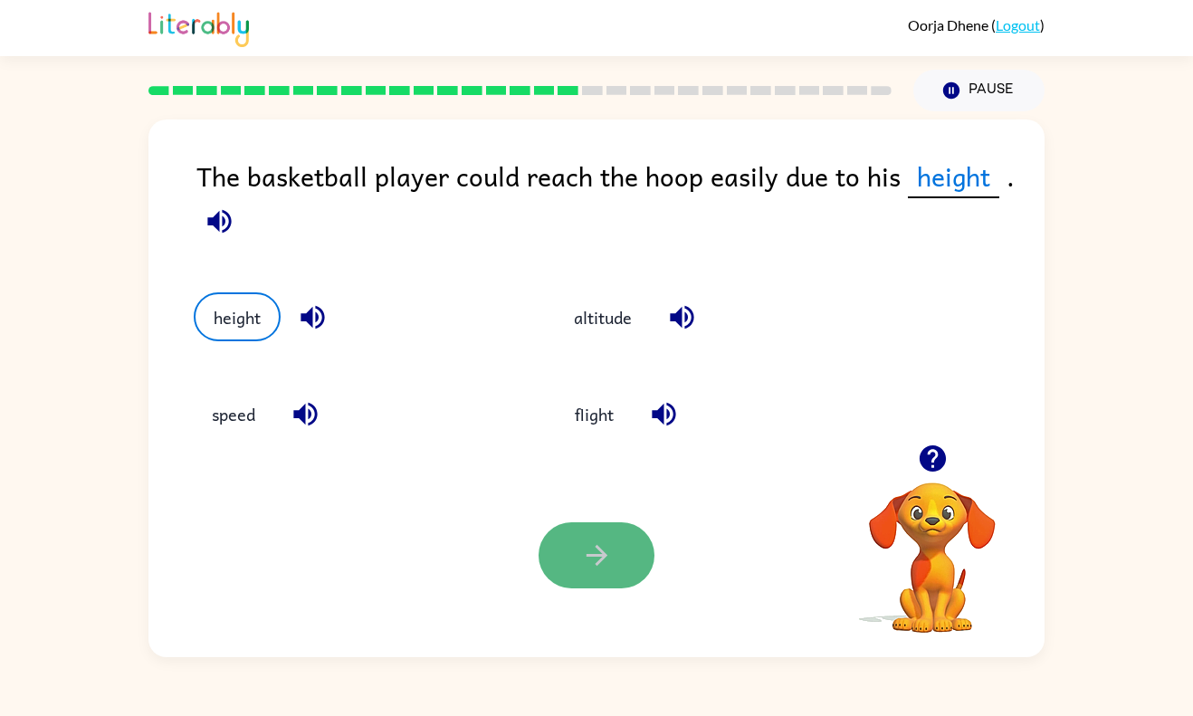
click at [593, 562] on icon "button" at bounding box center [597, 555] width 32 height 32
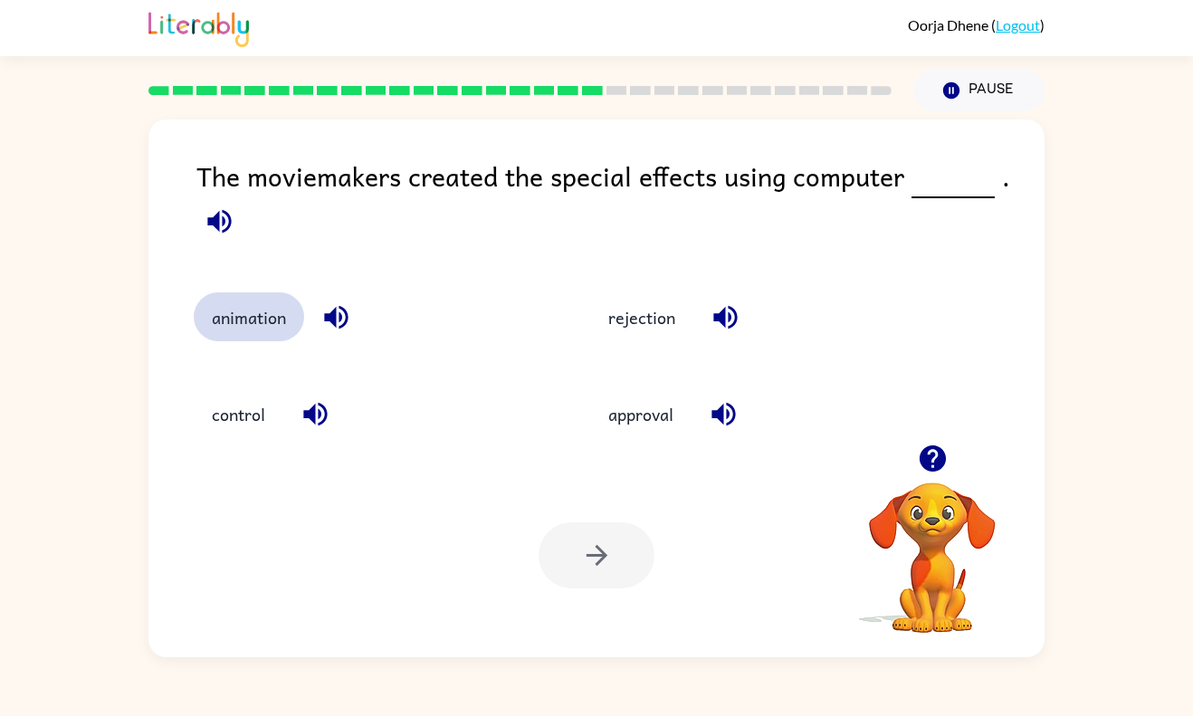
click at [258, 335] on button "animation" at bounding box center [249, 316] width 110 height 49
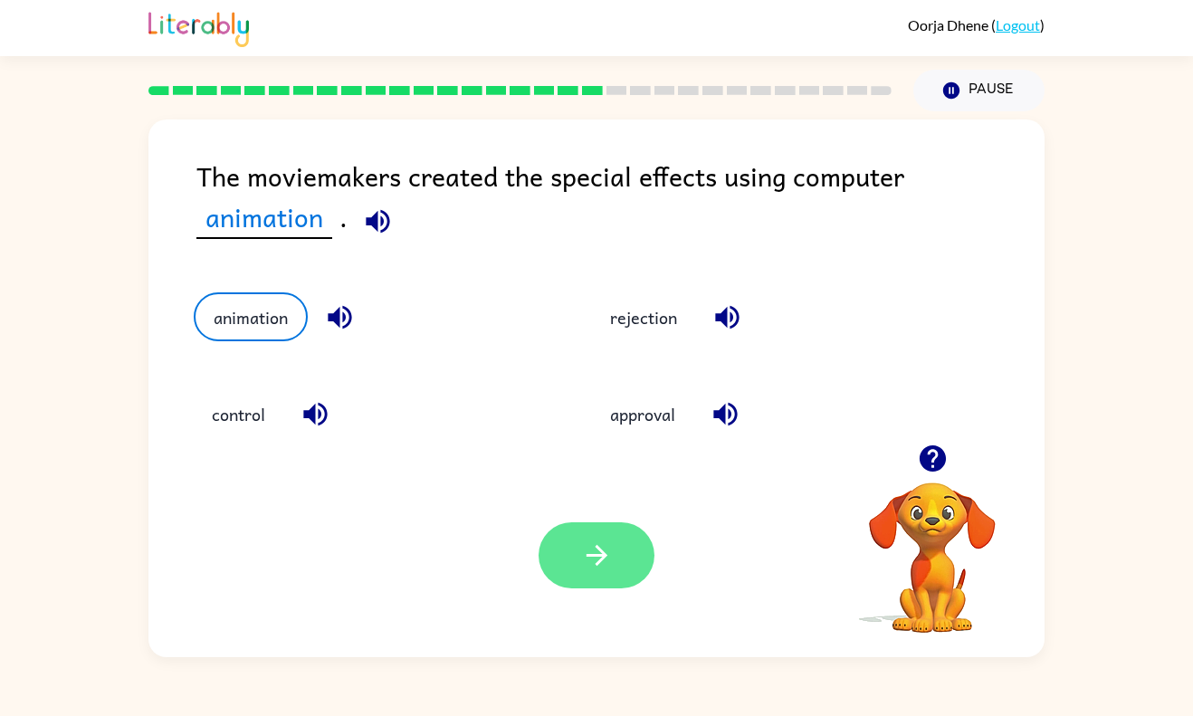
click at [614, 567] on button "button" at bounding box center [596, 555] width 116 height 66
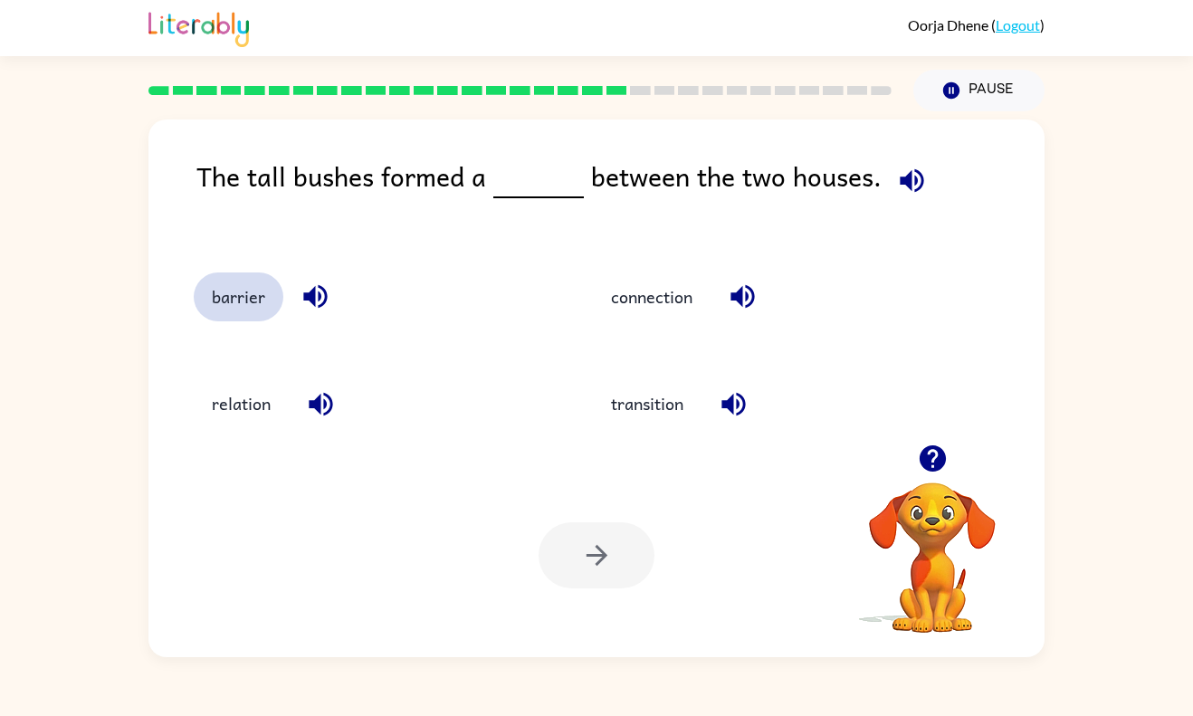
click at [267, 295] on button "barrier" at bounding box center [239, 296] width 90 height 49
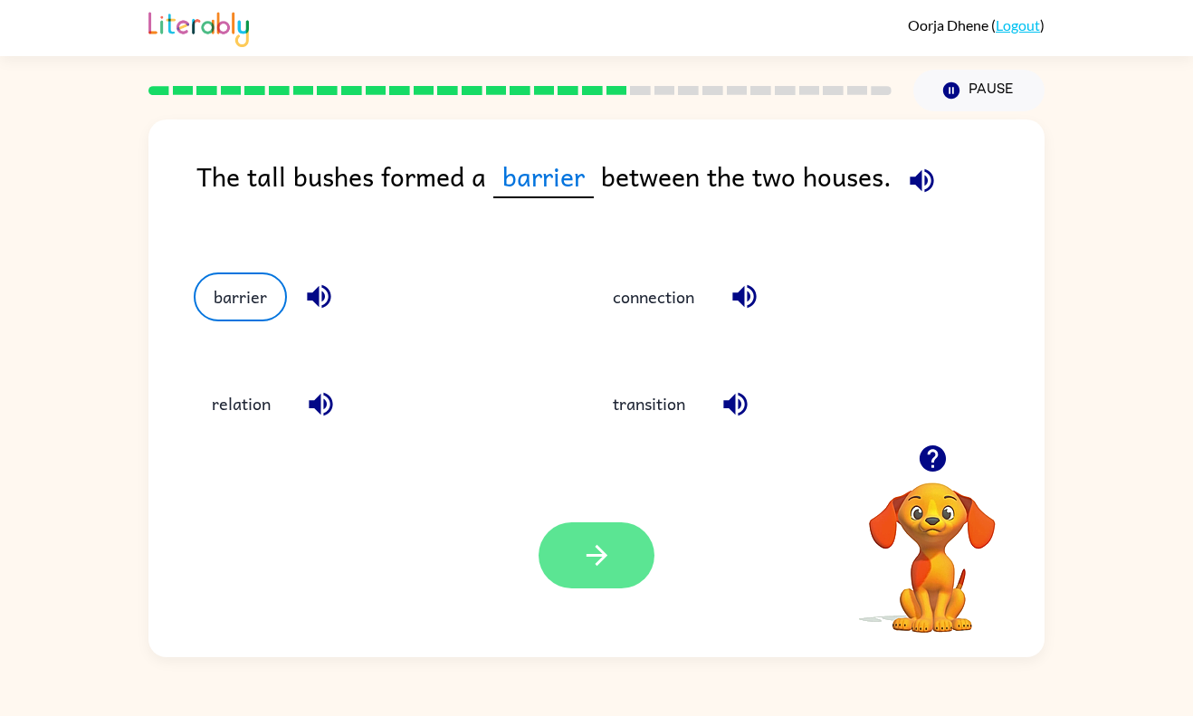
click at [586, 588] on button "button" at bounding box center [596, 555] width 116 height 66
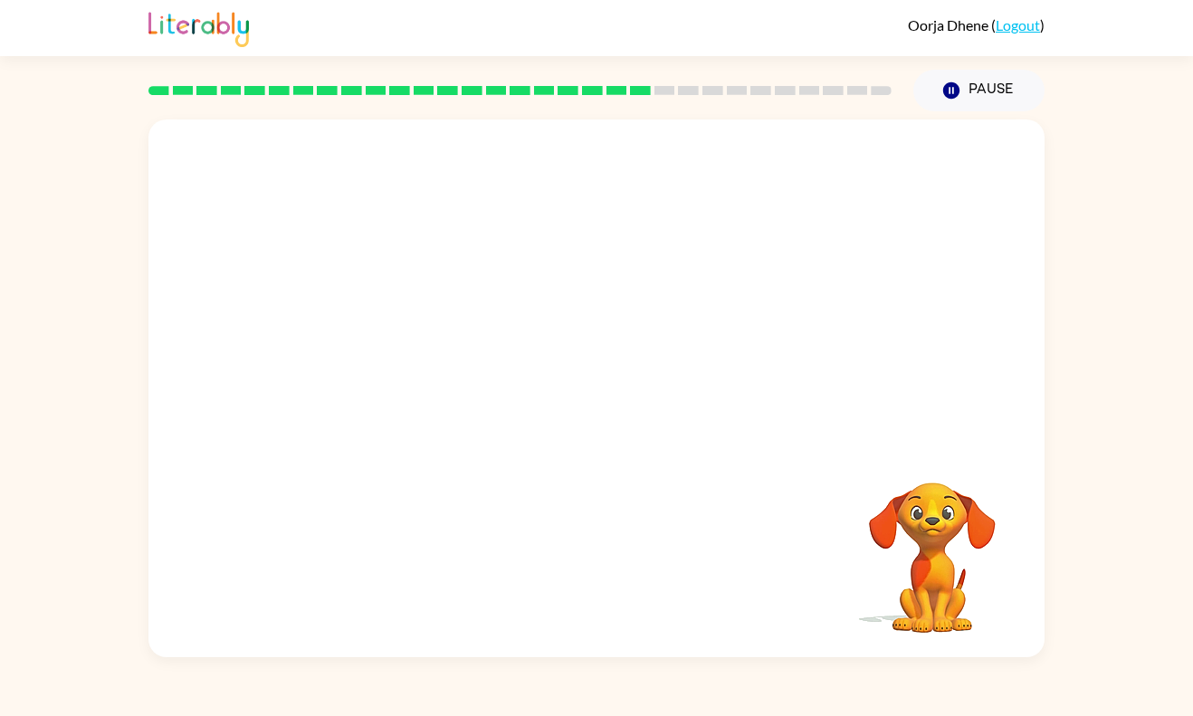
click at [428, 394] on video "Your browser must support playing .mp4 files to use Literably. Please try using…" at bounding box center [596, 281] width 896 height 325
click at [427, 398] on video "Your browser must support playing .mp4 files to use Literably. Please try using…" at bounding box center [596, 281] width 896 height 325
click at [1134, 702] on div "Oorja Dhene ( Logout ) Pause Pause Your browser must support playing .mp4 files…" at bounding box center [596, 358] width 1193 height 716
click at [1140, 715] on div "Oorja Dhene ( Logout ) Pause Pause Your browser must support playing .mp4 files…" at bounding box center [596, 358] width 1193 height 716
click at [627, 399] on button "button" at bounding box center [596, 398] width 116 height 66
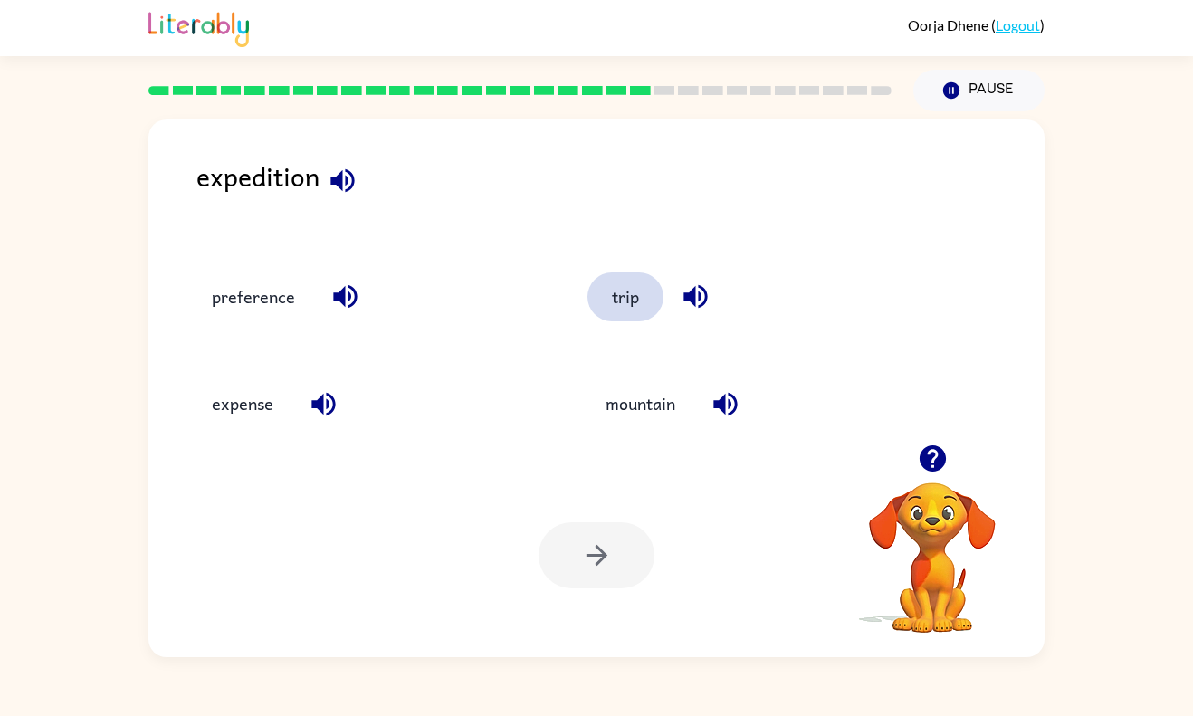
click at [630, 318] on button "trip" at bounding box center [625, 296] width 76 height 49
click at [591, 550] on icon "button" at bounding box center [597, 555] width 32 height 32
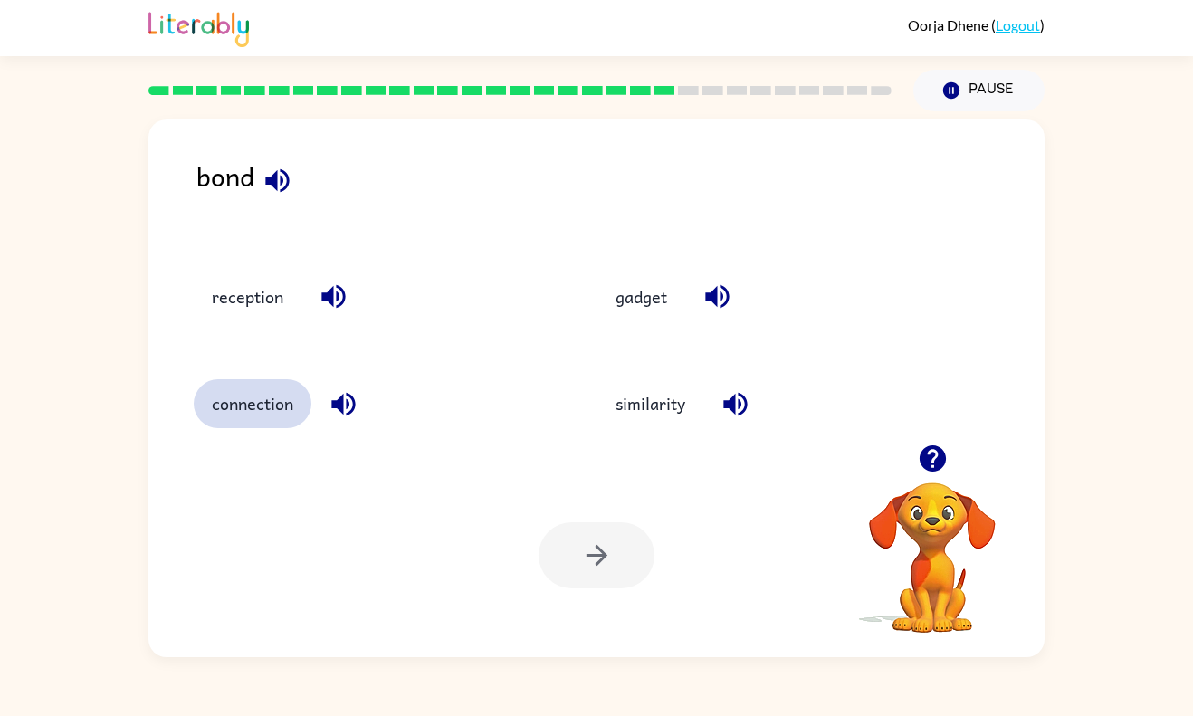
click at [300, 416] on button "connection" at bounding box center [253, 403] width 118 height 49
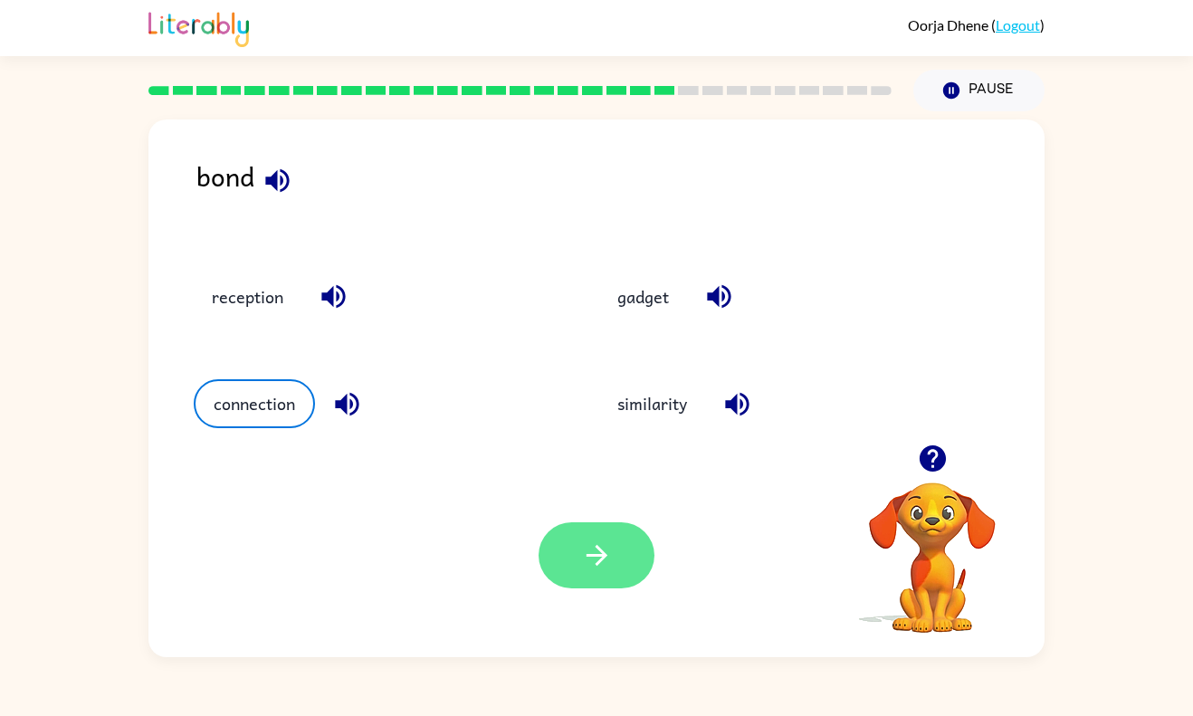
click at [593, 561] on icon "button" at bounding box center [597, 555] width 32 height 32
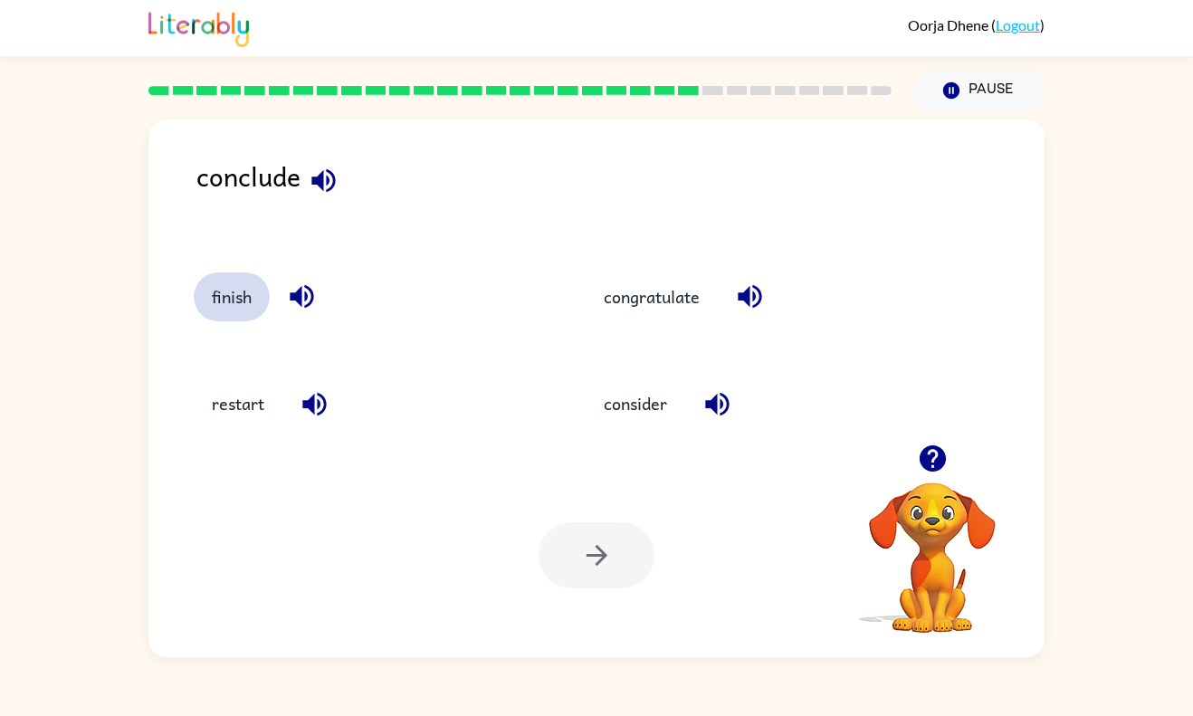
click at [257, 310] on button "finish" at bounding box center [232, 296] width 76 height 49
click at [236, 308] on button "finish" at bounding box center [232, 296] width 76 height 49
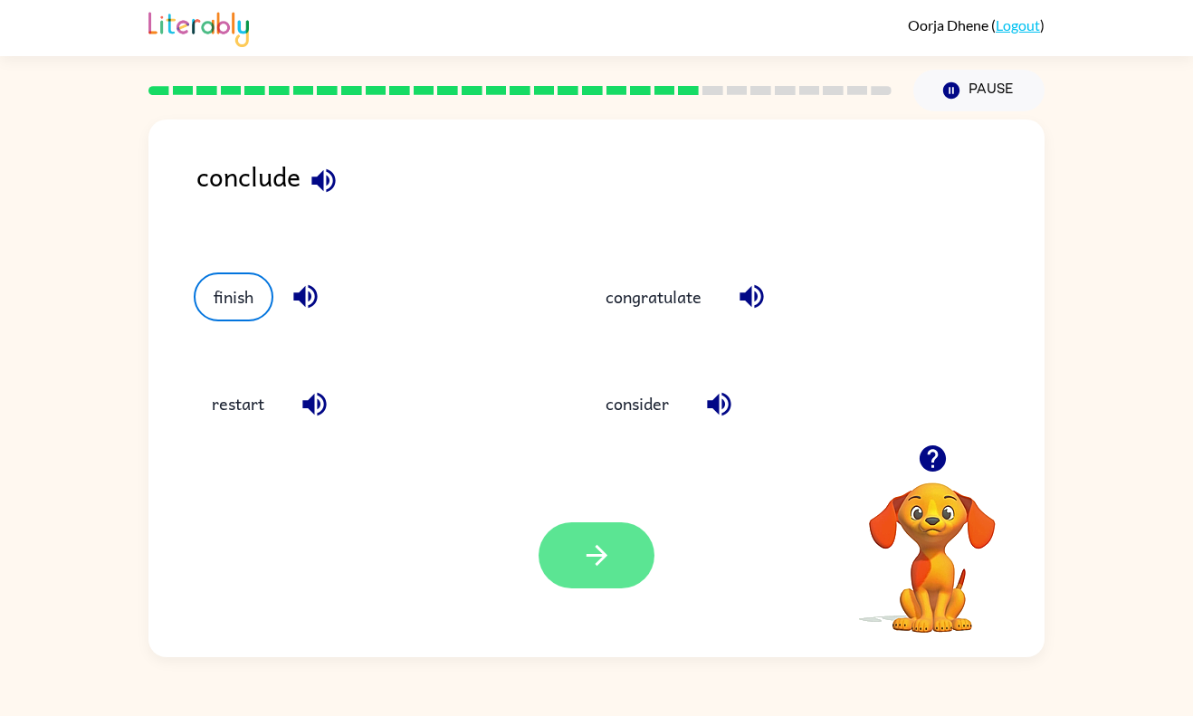
click at [579, 565] on button "button" at bounding box center [596, 555] width 116 height 66
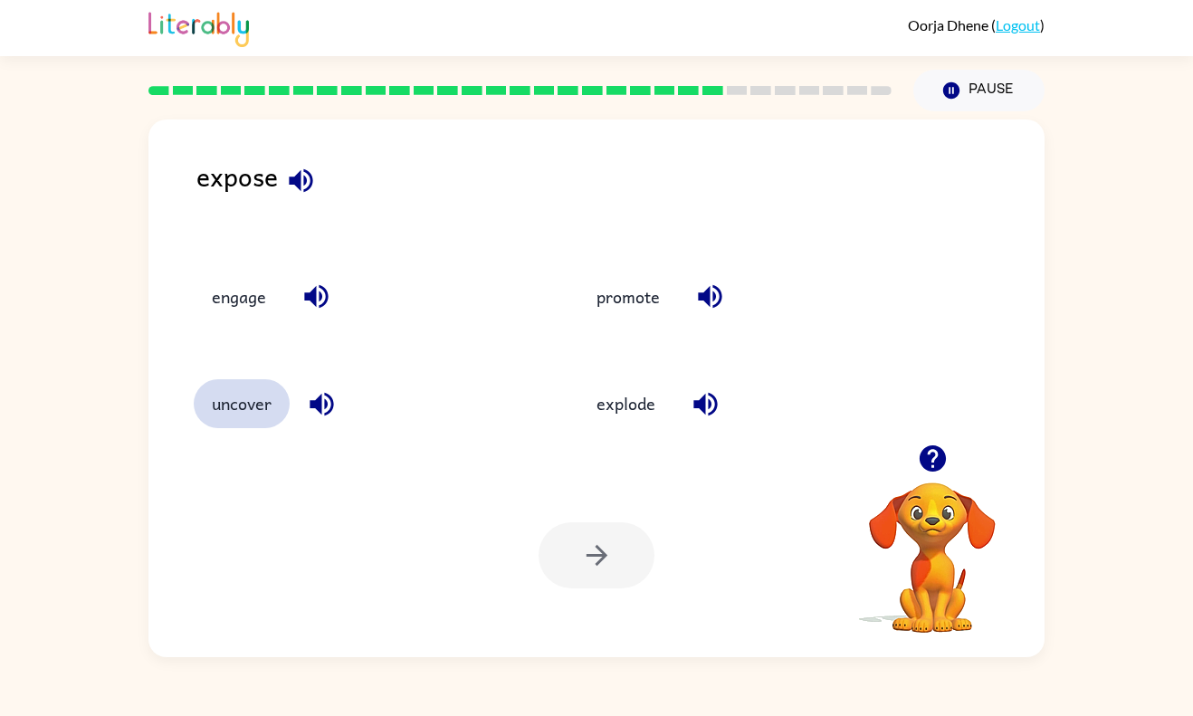
click at [250, 425] on button "uncover" at bounding box center [242, 403] width 96 height 49
click at [248, 419] on button "uncover" at bounding box center [242, 403] width 96 height 49
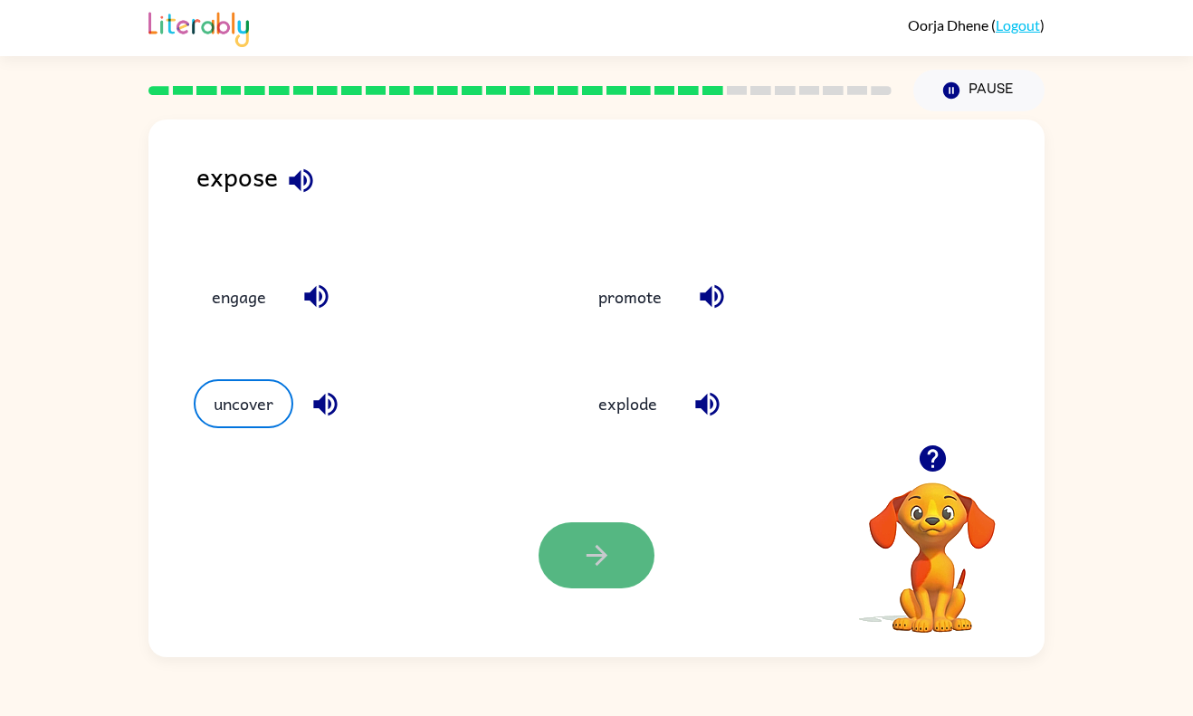
click at [574, 579] on button "button" at bounding box center [596, 555] width 116 height 66
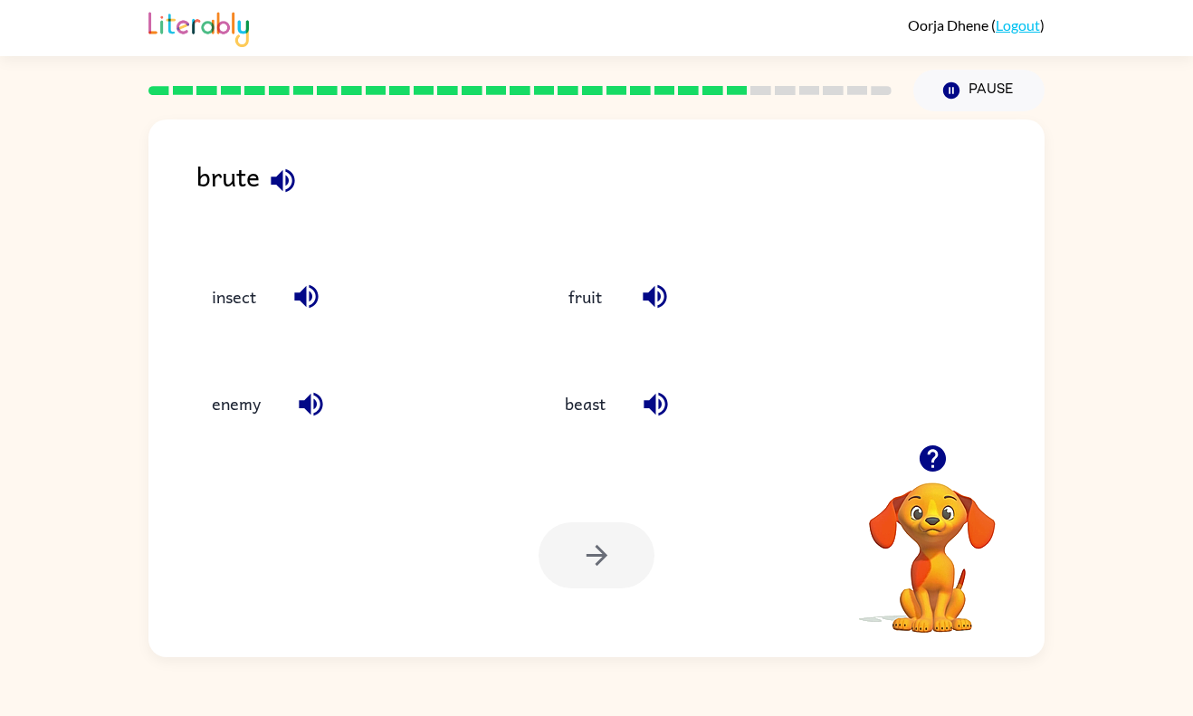
click at [0, 545] on div "brute insect fruit enemy beast Your browser must support playing .mp4 files to …" at bounding box center [596, 384] width 1193 height 546
click at [918, 463] on icon "button" at bounding box center [933, 459] width 32 height 32
click at [237, 404] on button "enemy" at bounding box center [236, 403] width 85 height 49
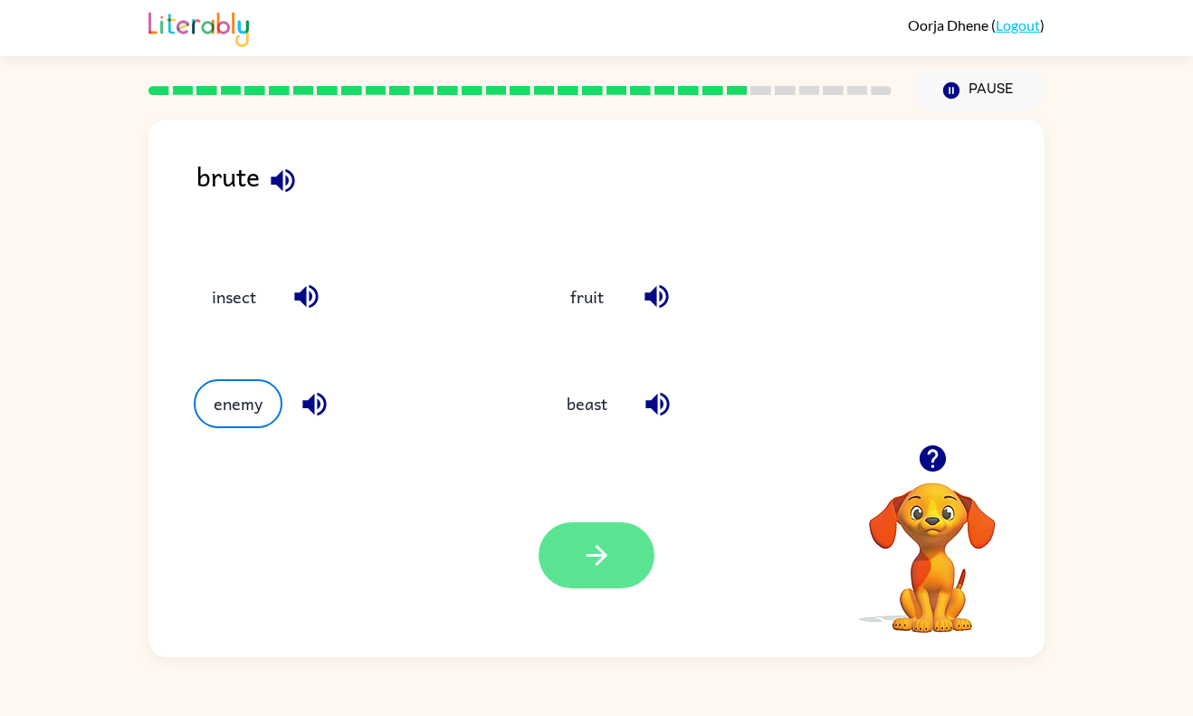
click at [598, 564] on icon "button" at bounding box center [595, 555] width 21 height 21
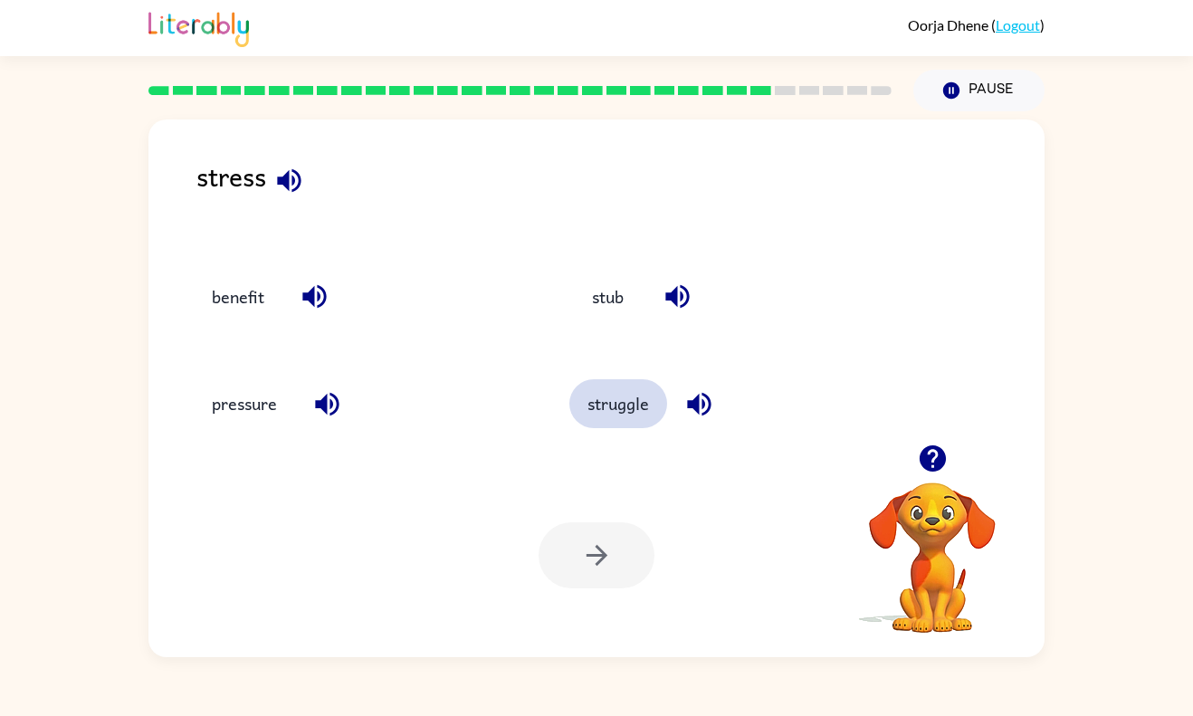
click at [618, 415] on button "struggle" at bounding box center [618, 403] width 98 height 49
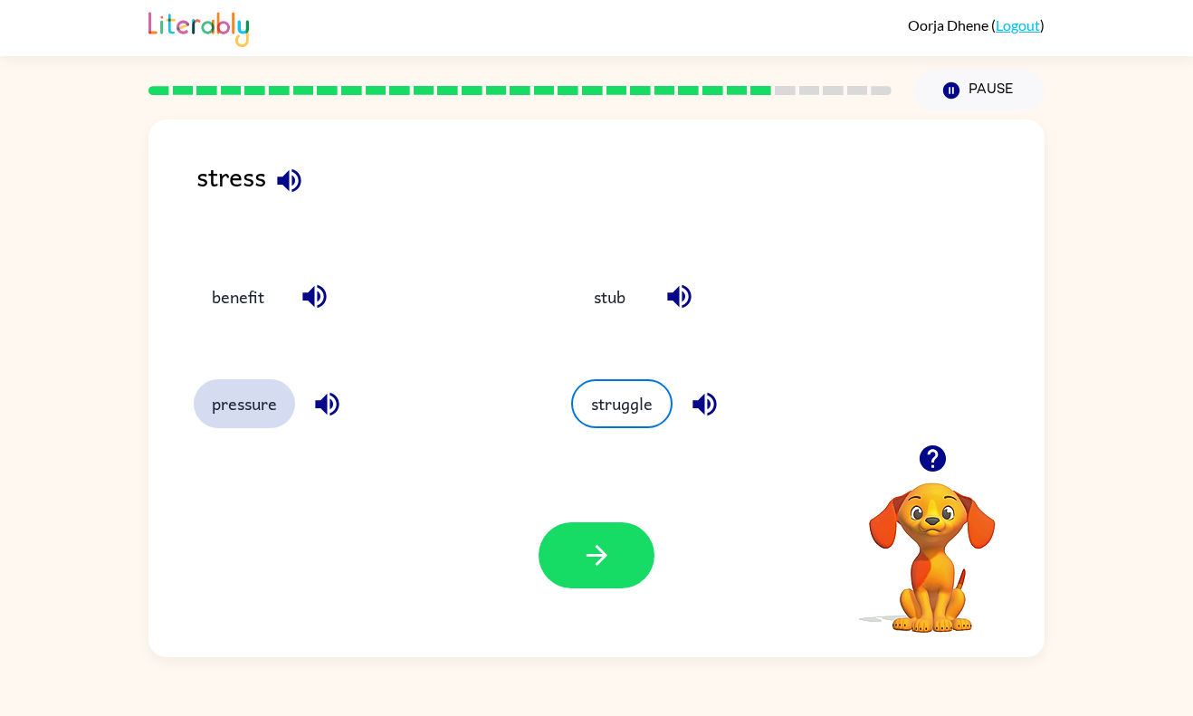
click at [258, 401] on button "pressure" at bounding box center [244, 403] width 101 height 49
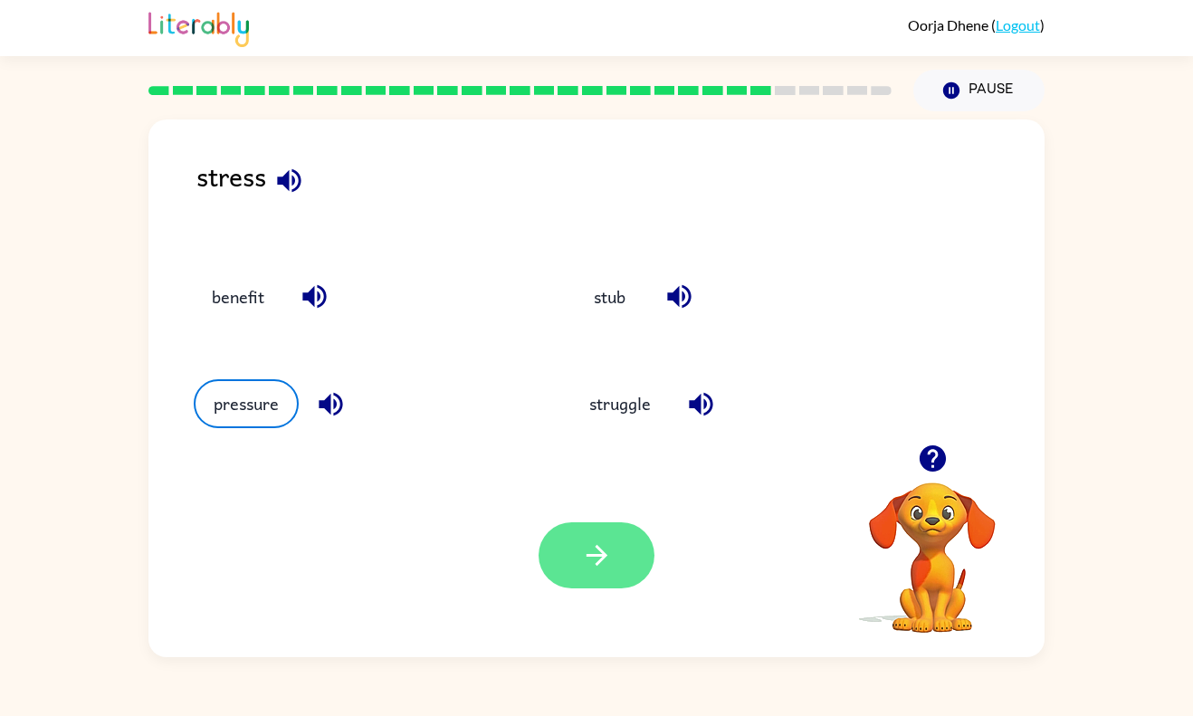
click at [576, 572] on button "button" at bounding box center [596, 555] width 116 height 66
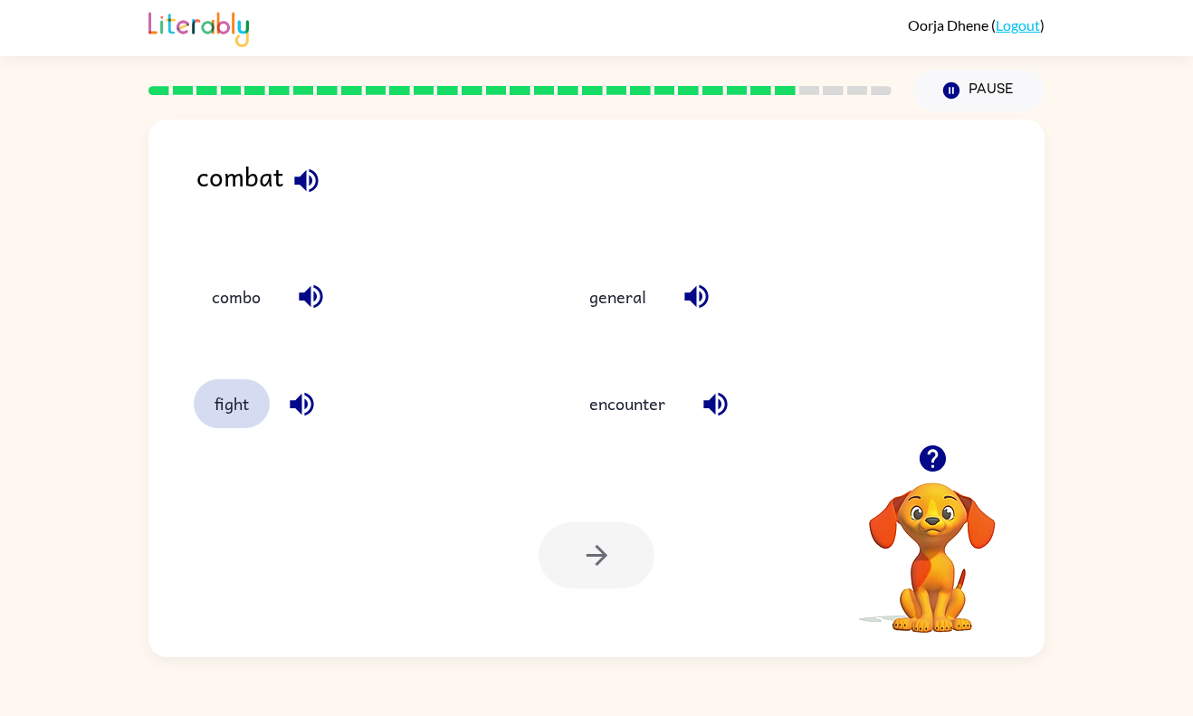
click at [237, 418] on button "fight" at bounding box center [232, 403] width 76 height 49
click at [584, 569] on icon "button" at bounding box center [597, 555] width 32 height 32
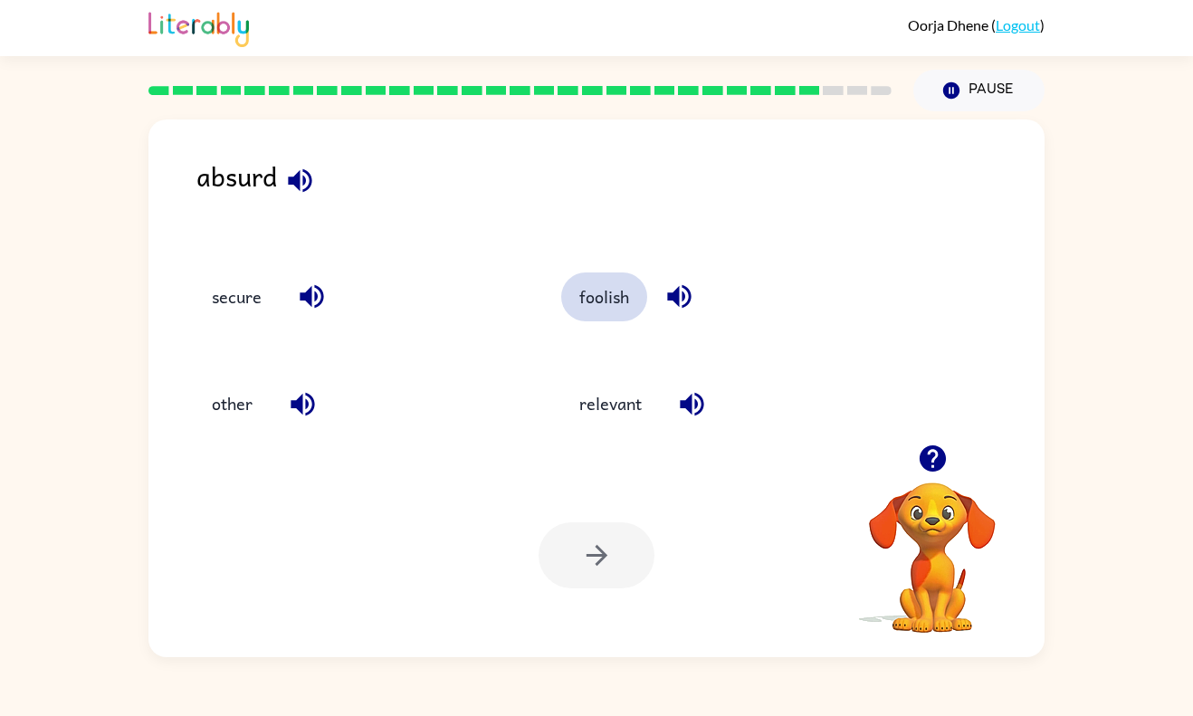
click at [614, 304] on button "foolish" at bounding box center [604, 296] width 86 height 49
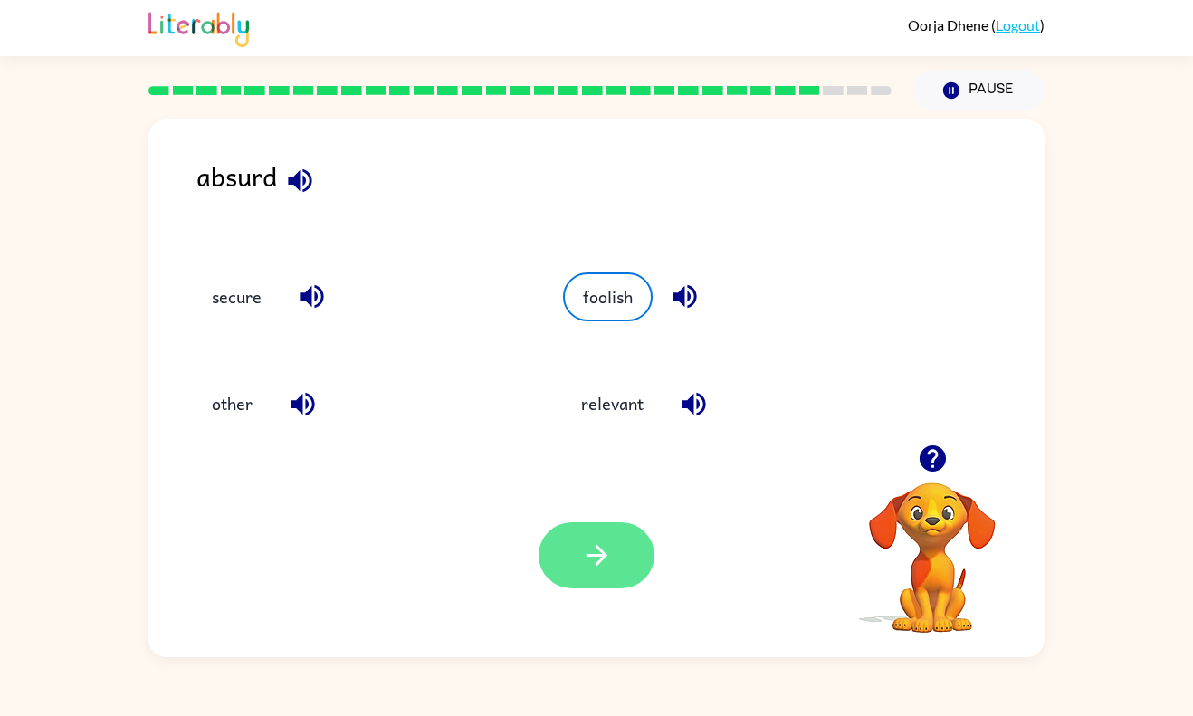
click at [612, 554] on icon "button" at bounding box center [597, 555] width 32 height 32
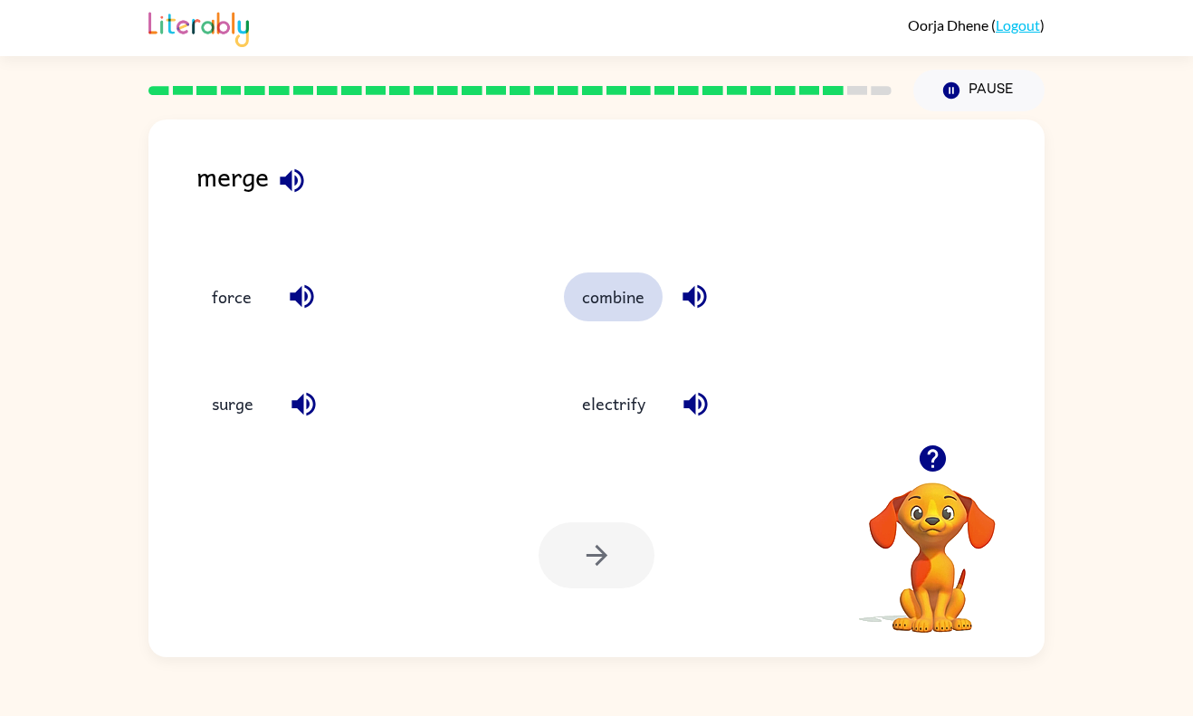
click at [606, 286] on button "combine" at bounding box center [613, 296] width 99 height 49
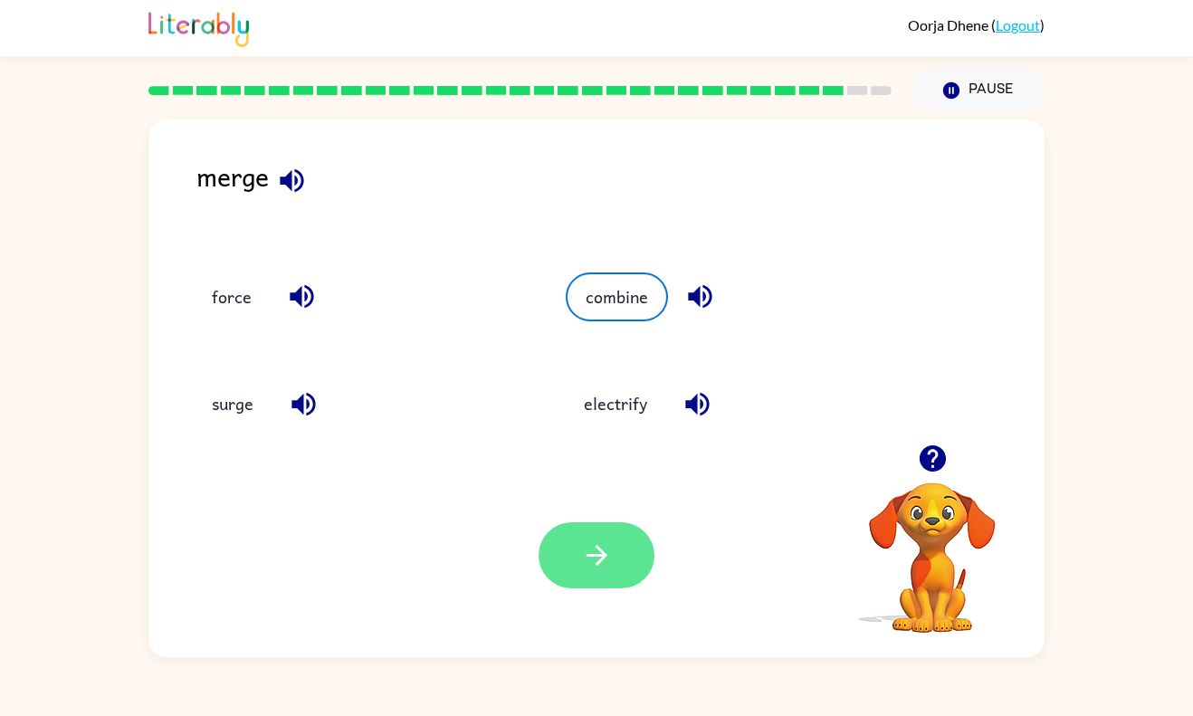
click at [596, 576] on button "button" at bounding box center [596, 555] width 116 height 66
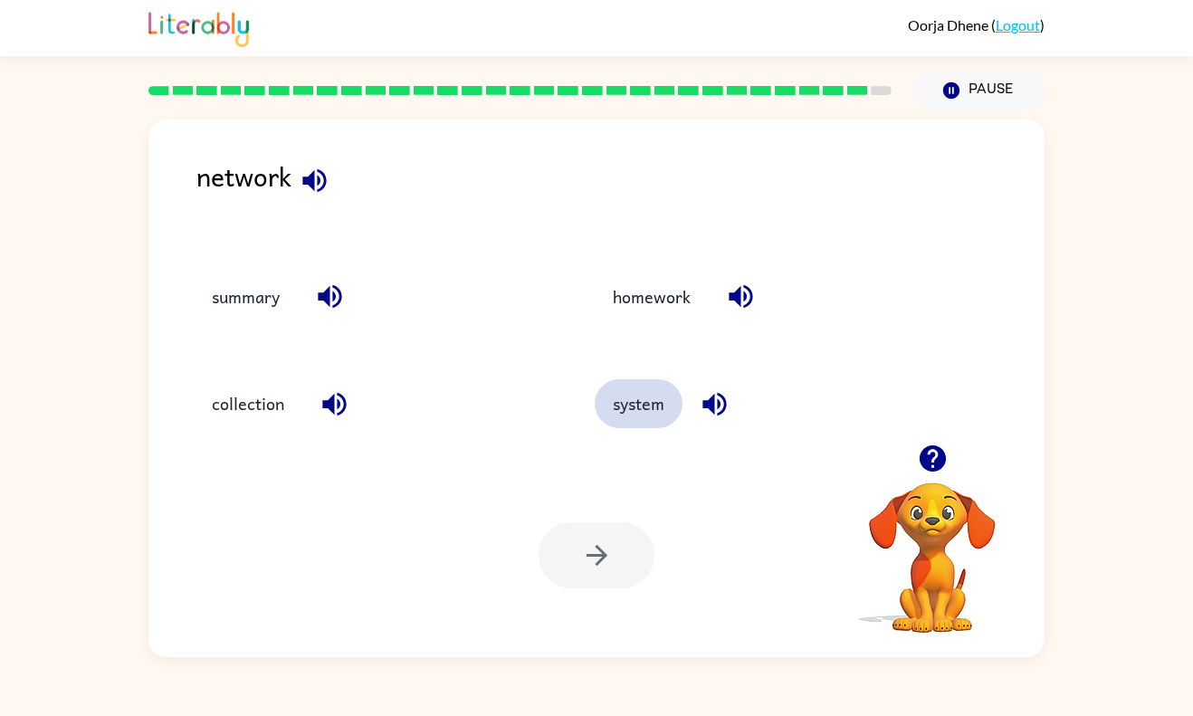
click at [645, 387] on button "system" at bounding box center [639, 403] width 88 height 49
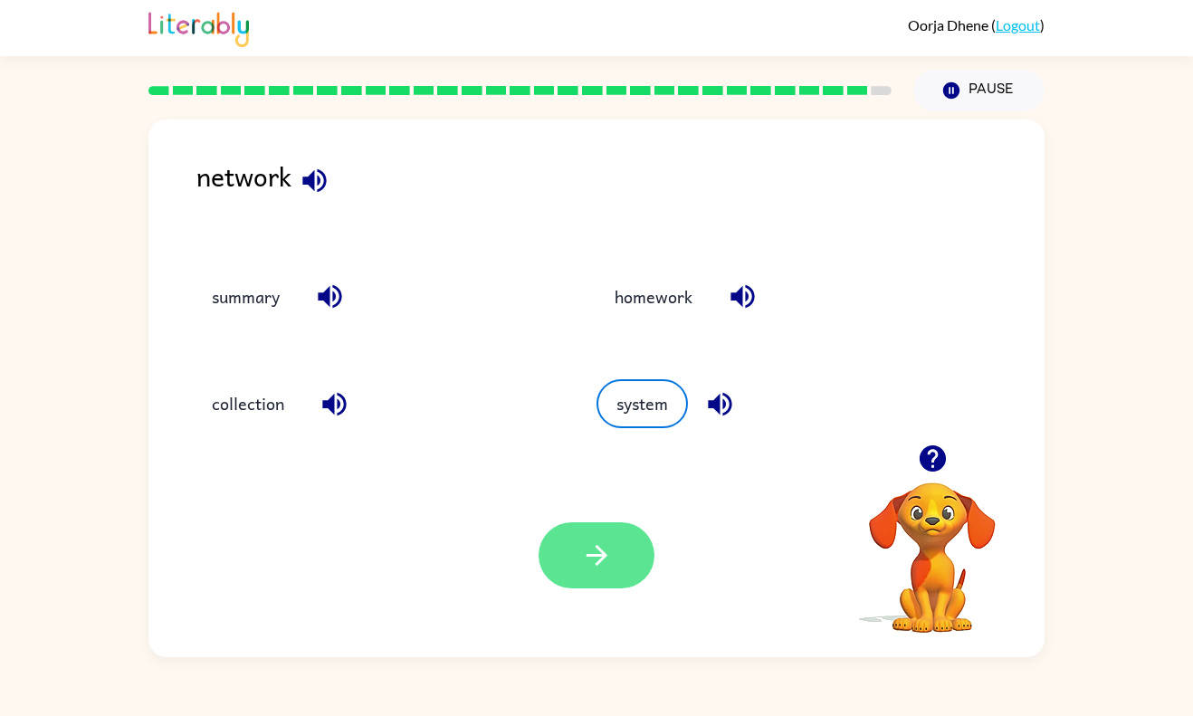
click at [596, 573] on button "button" at bounding box center [596, 555] width 116 height 66
